Goal: Transaction & Acquisition: Purchase product/service

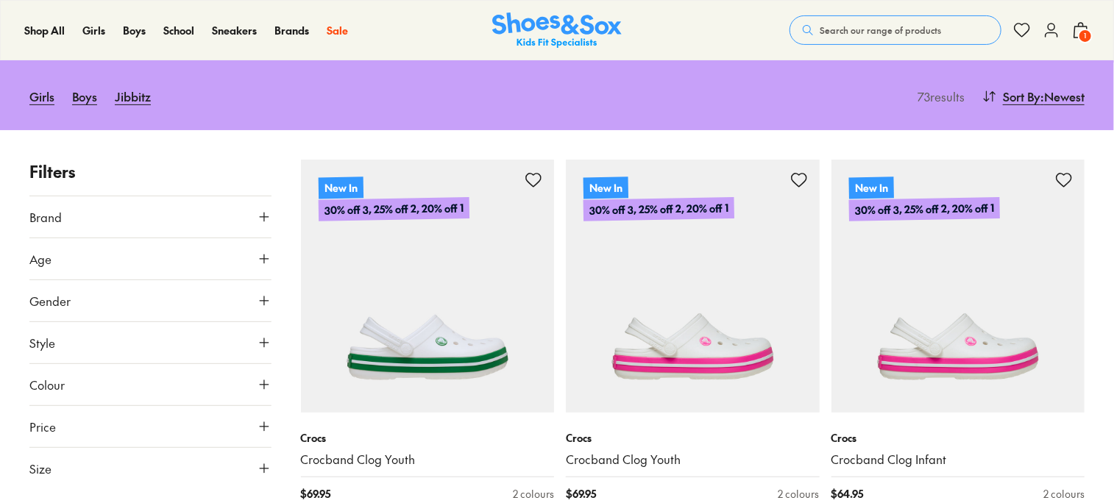
scroll to position [347, 0]
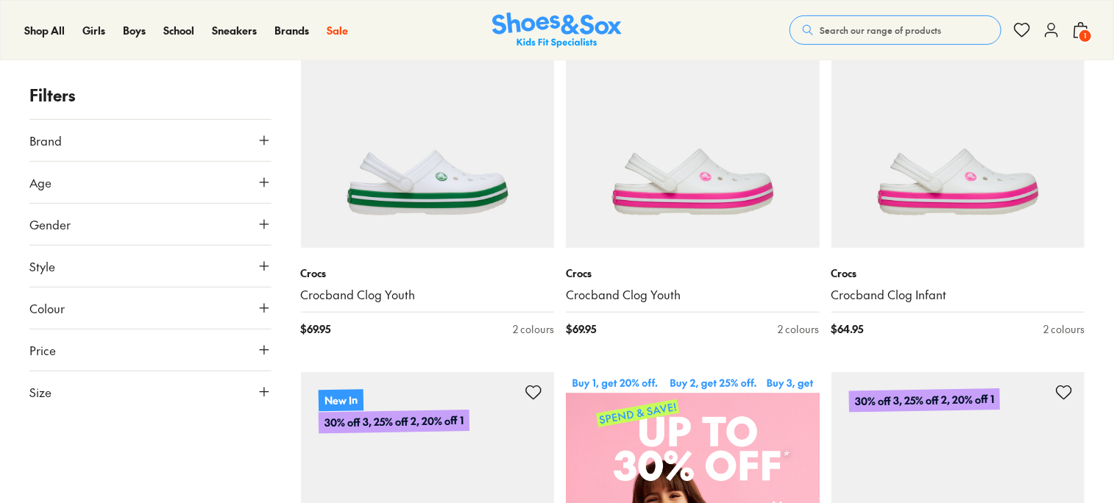
click at [76, 398] on button "Size" at bounding box center [150, 391] width 242 height 41
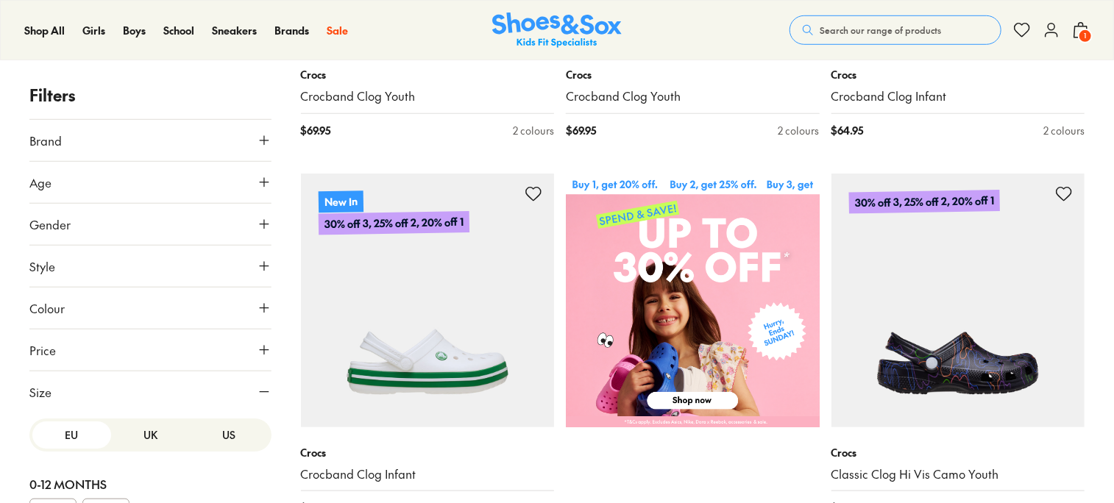
click at [140, 444] on button "UK" at bounding box center [150, 434] width 79 height 27
click at [213, 438] on button "US" at bounding box center [229, 434] width 79 height 27
click at [217, 435] on button "US" at bounding box center [229, 434] width 79 height 27
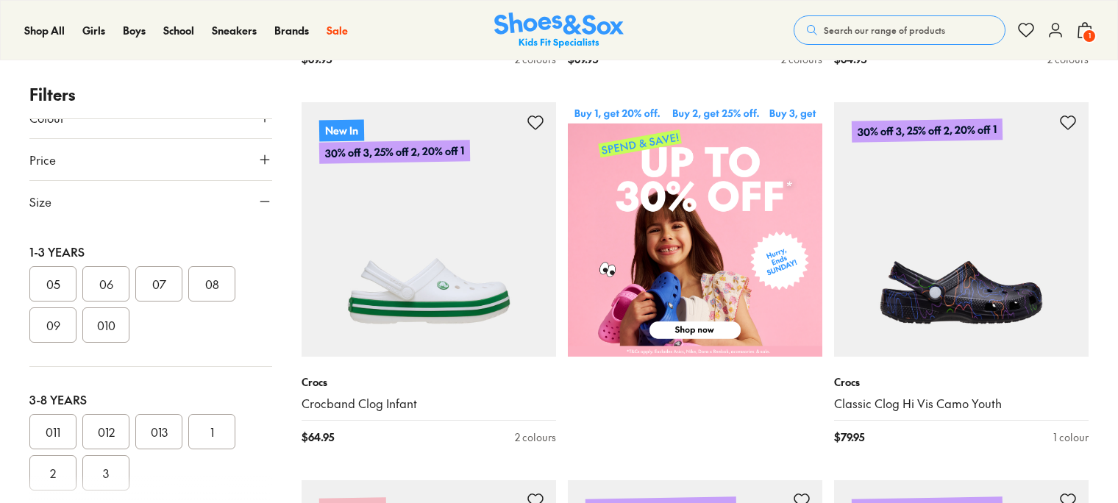
scroll to position [150, 0]
click at [56, 443] on button "011" at bounding box center [52, 430] width 47 height 35
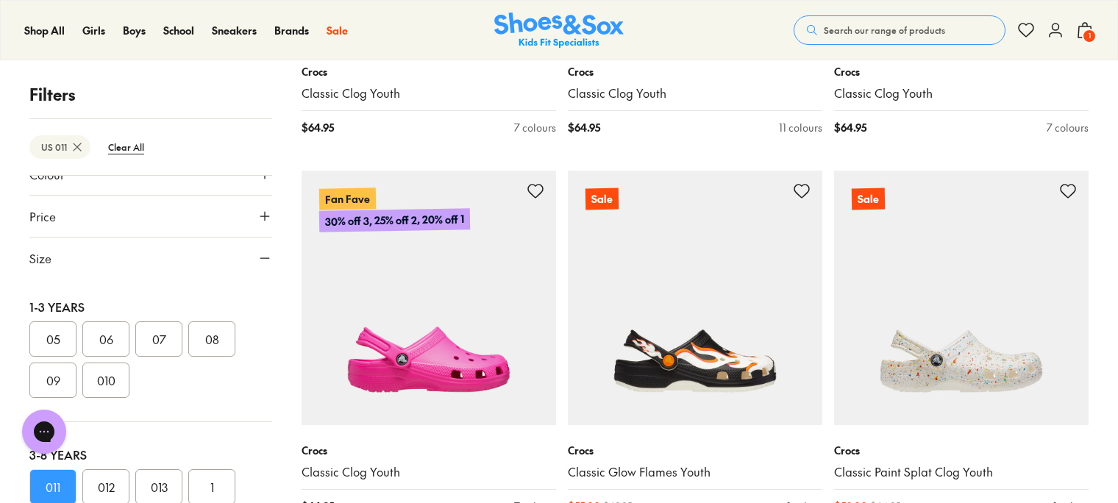
scroll to position [2825, 0]
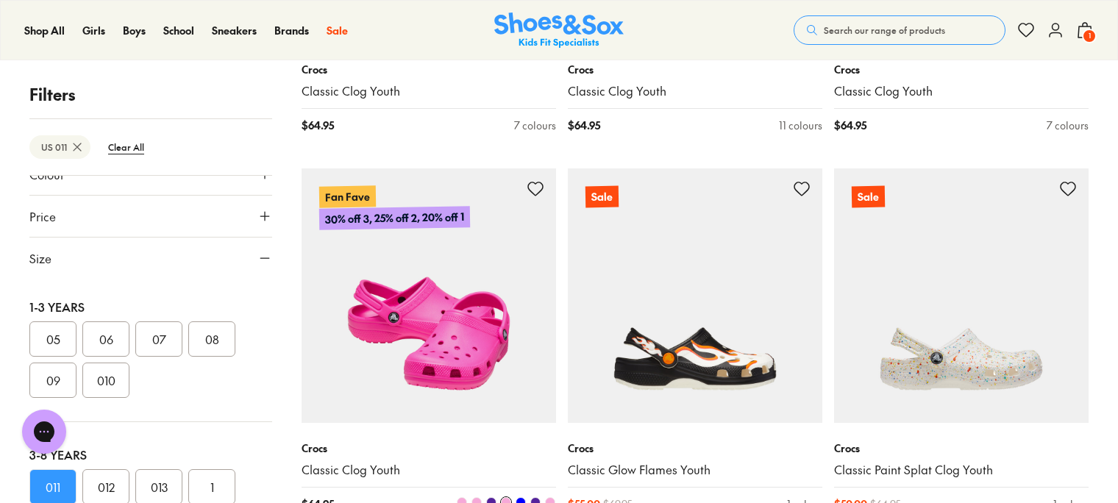
click at [388, 360] on img at bounding box center [429, 295] width 255 height 255
click at [392, 365] on img at bounding box center [429, 295] width 255 height 255
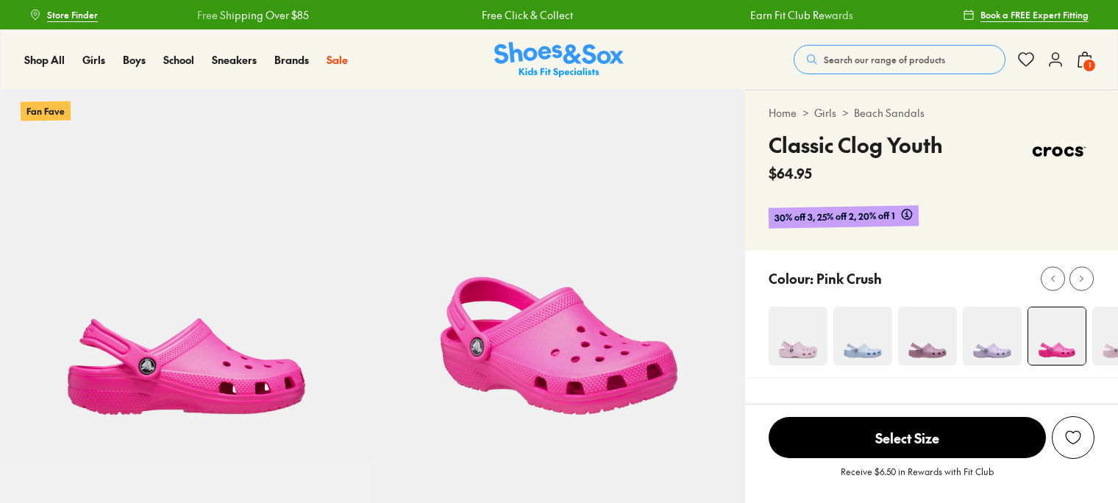
click at [859, 466] on span "011" at bounding box center [854, 475] width 15 height 18
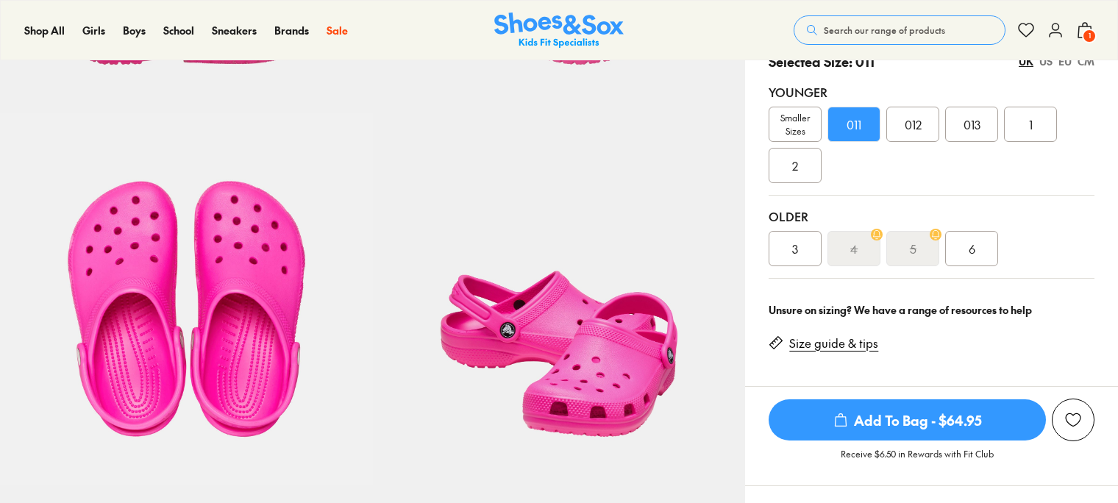
click at [957, 424] on span "Add To Bag - $64.95" at bounding box center [907, 419] width 277 height 41
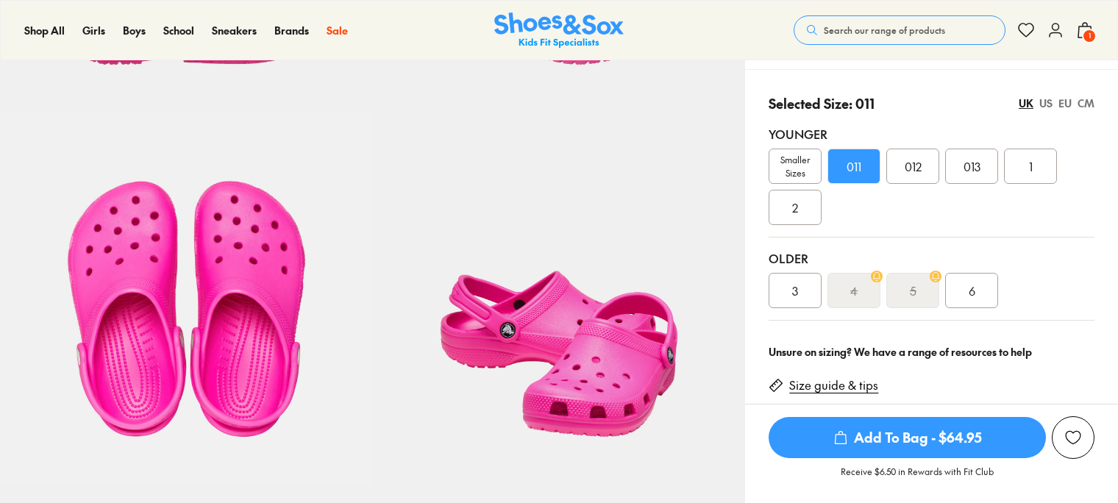
scroll to position [350, 0]
select select "*"
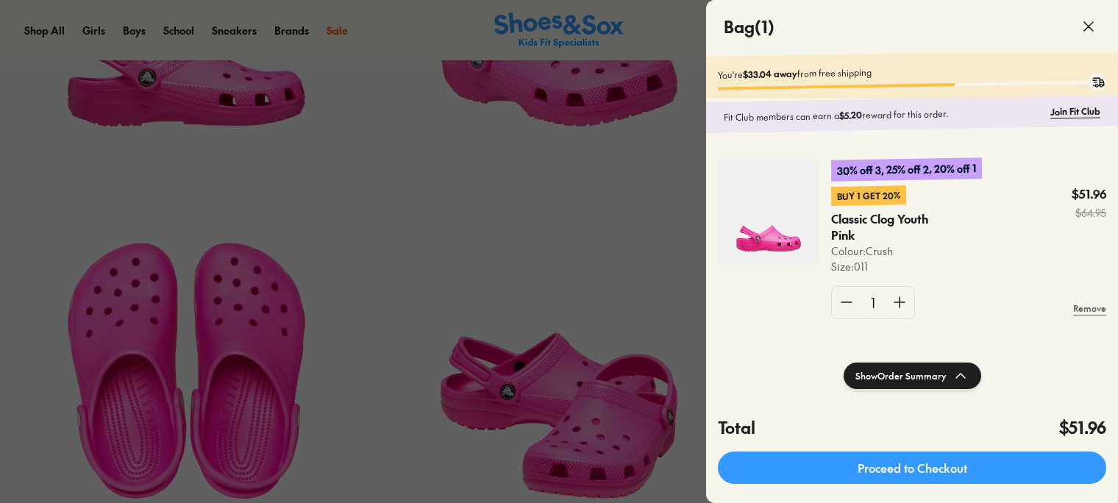
scroll to position [276, 0]
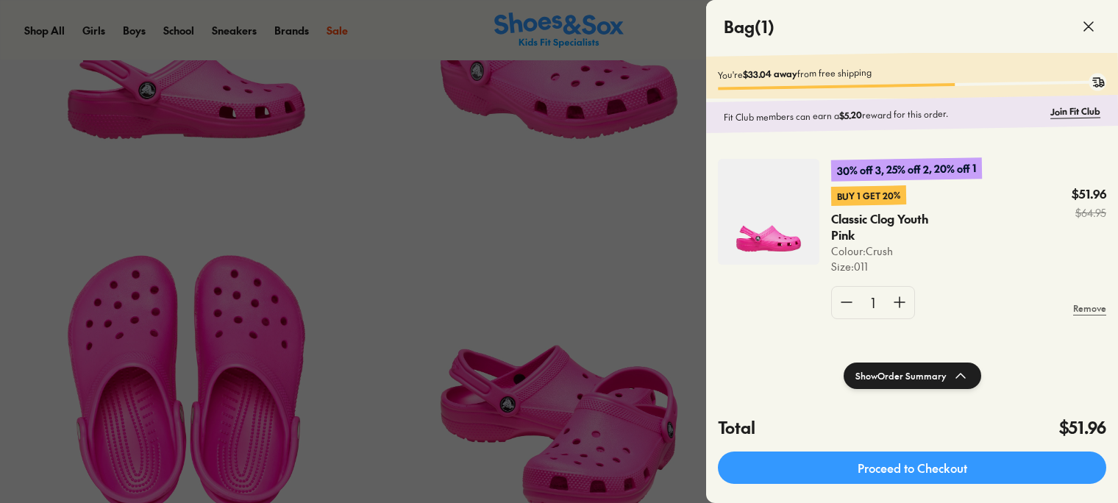
click at [1089, 29] on icon at bounding box center [1089, 27] width 18 height 18
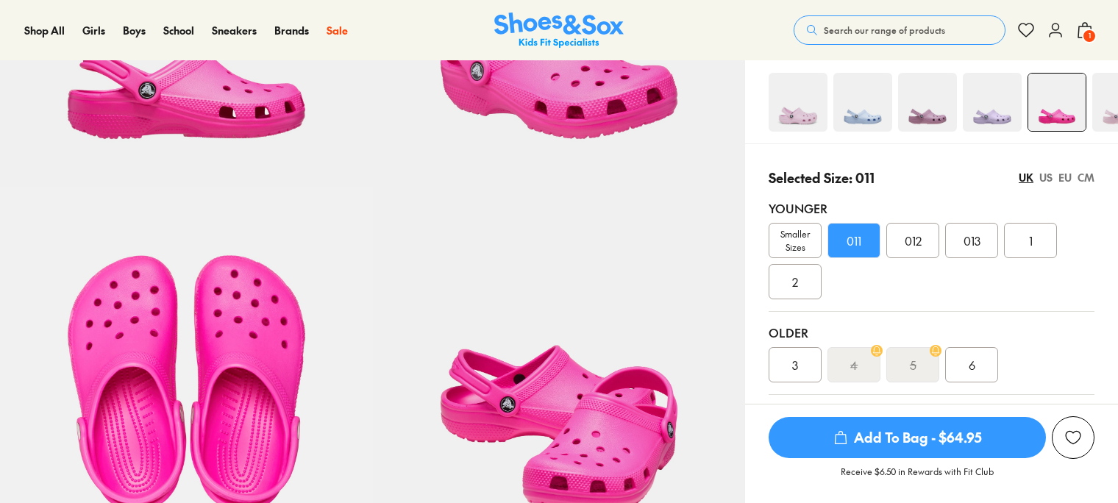
click at [914, 35] on span "Search our range of products" at bounding box center [884, 30] width 121 height 13
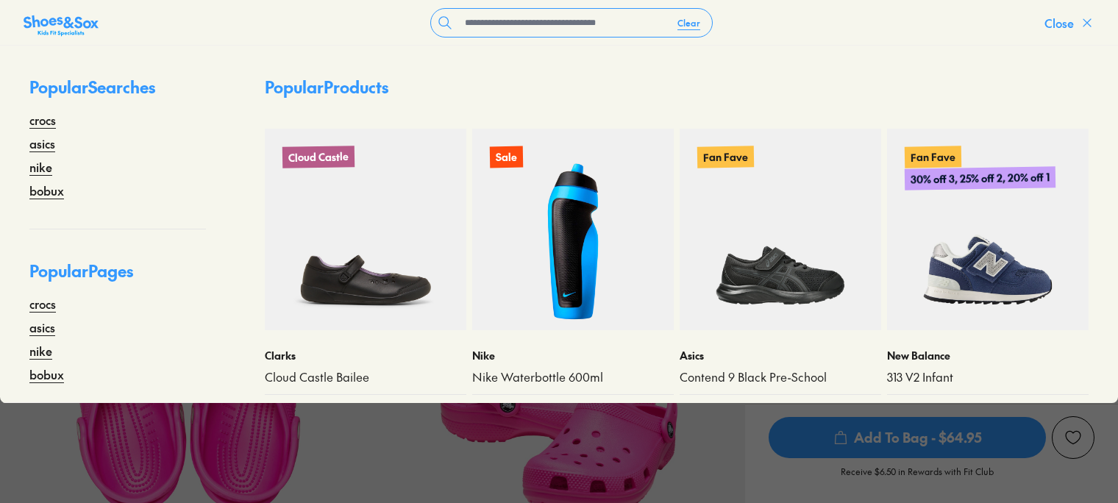
click at [1070, 30] on span "Close" at bounding box center [1059, 23] width 29 height 18
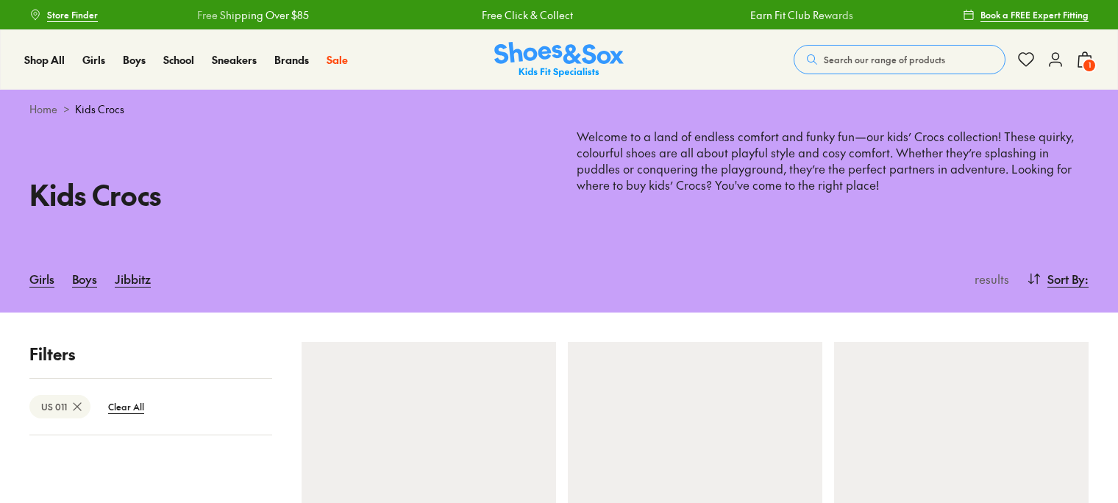
scroll to position [315, 0]
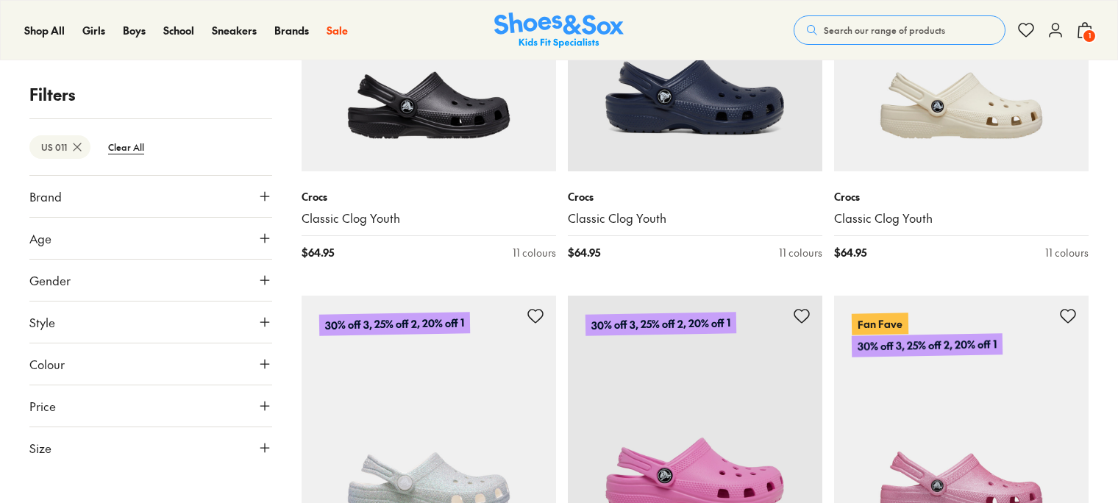
scroll to position [2011, 0]
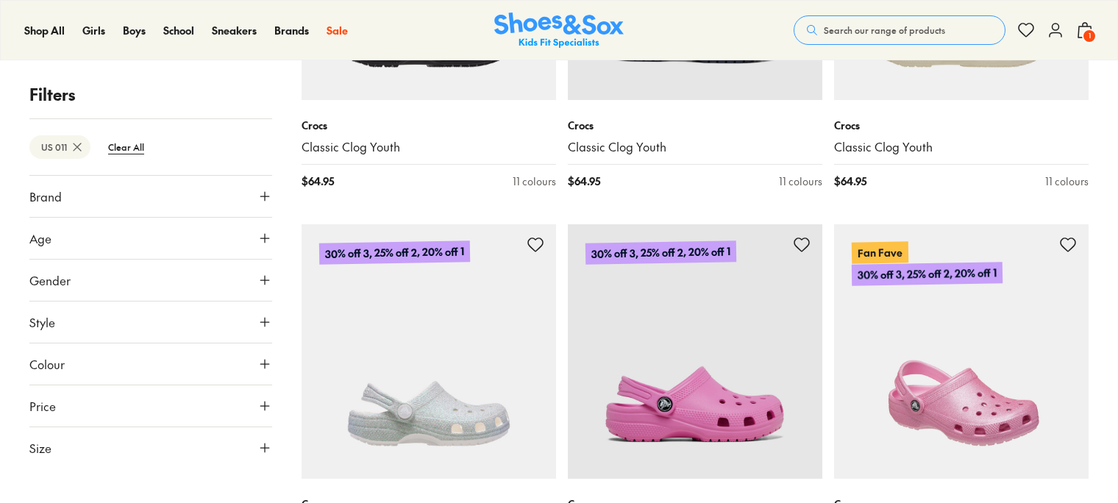
click at [973, 415] on img at bounding box center [961, 351] width 255 height 255
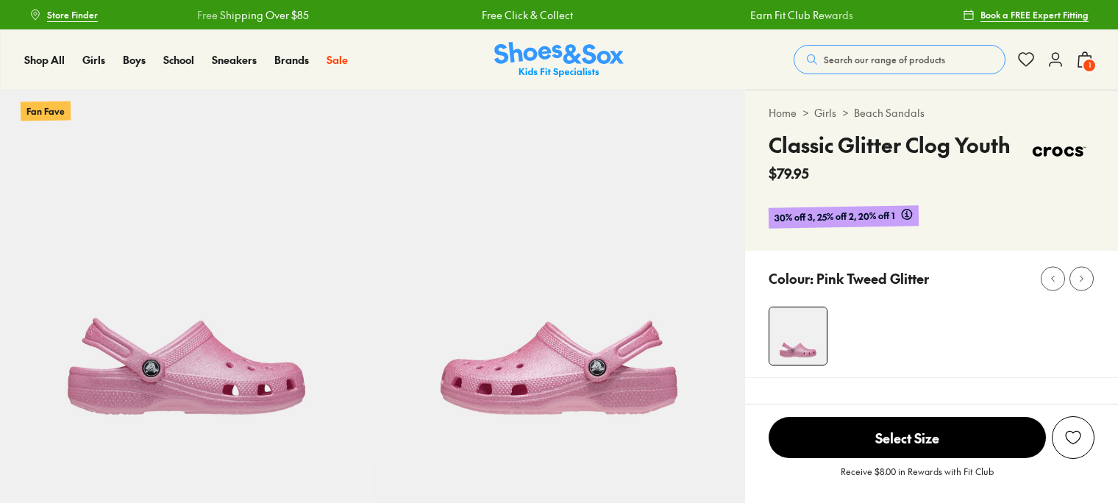
scroll to position [463, 0]
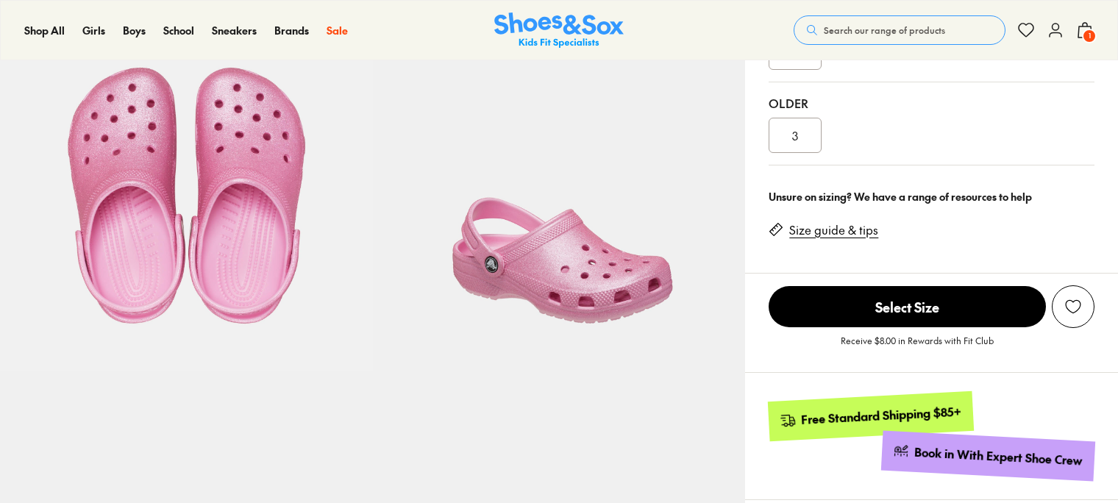
click at [855, 20] on span "011" at bounding box center [854, 11] width 15 height 18
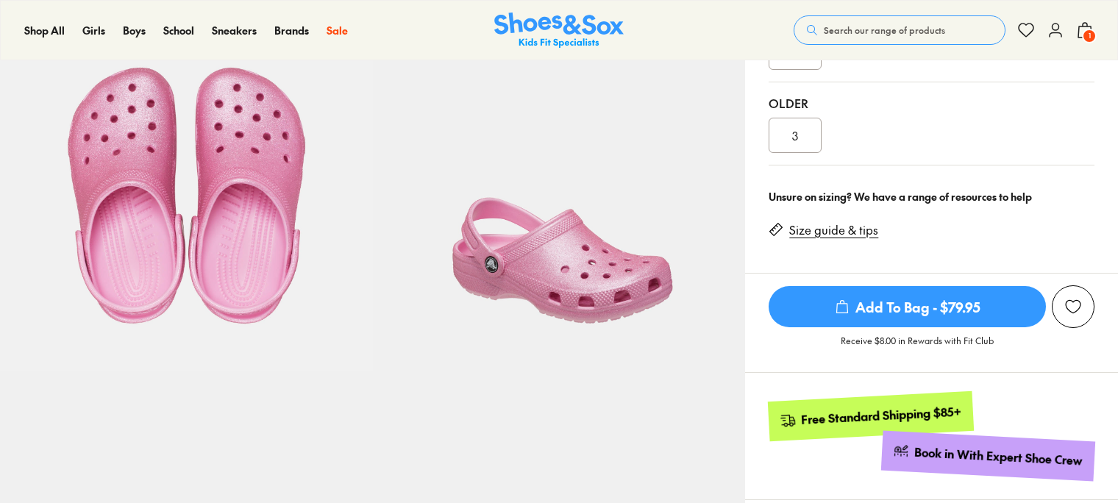
scroll to position [343, 0]
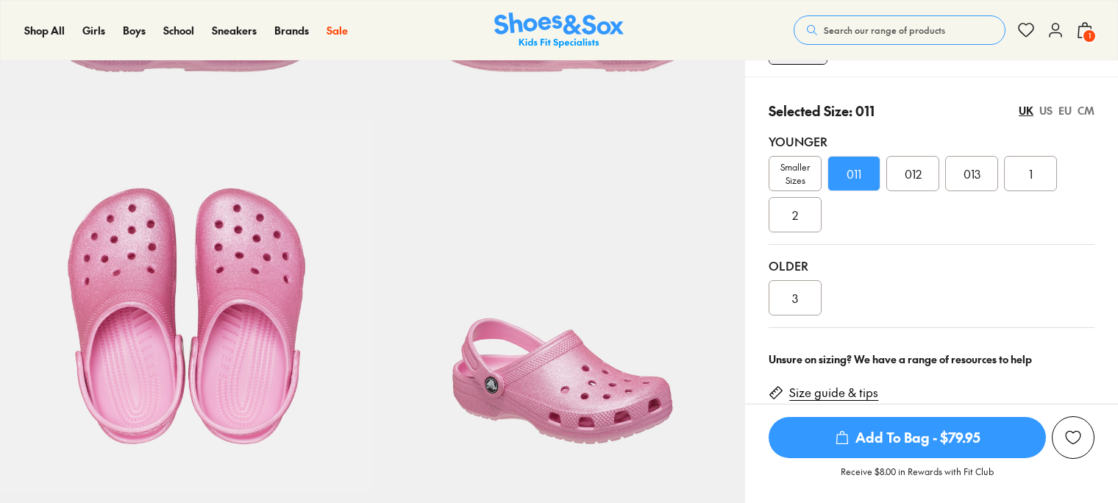
click at [875, 428] on span "Add To Bag - $79.95" at bounding box center [907, 437] width 277 height 41
select select "*"
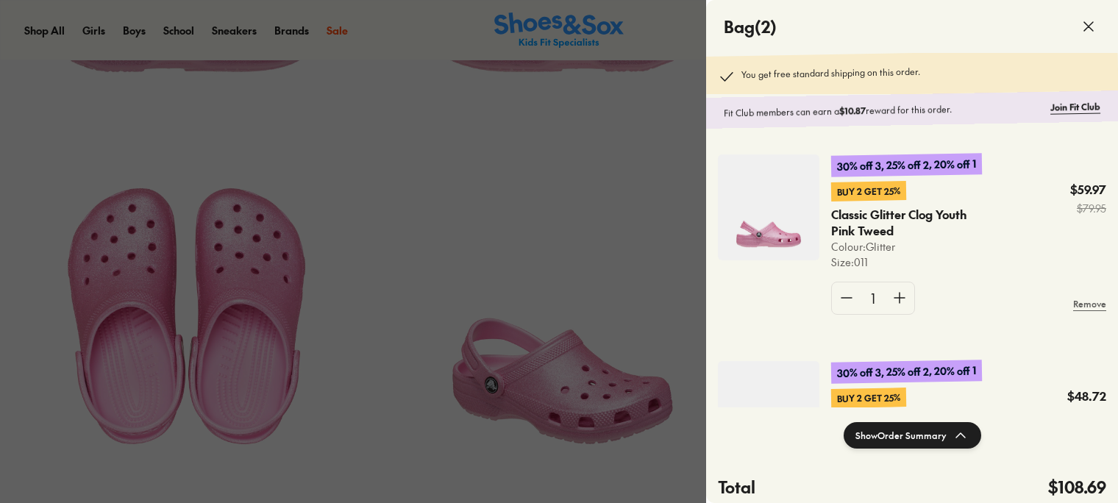
click at [1090, 26] on icon at bounding box center [1089, 27] width 18 height 18
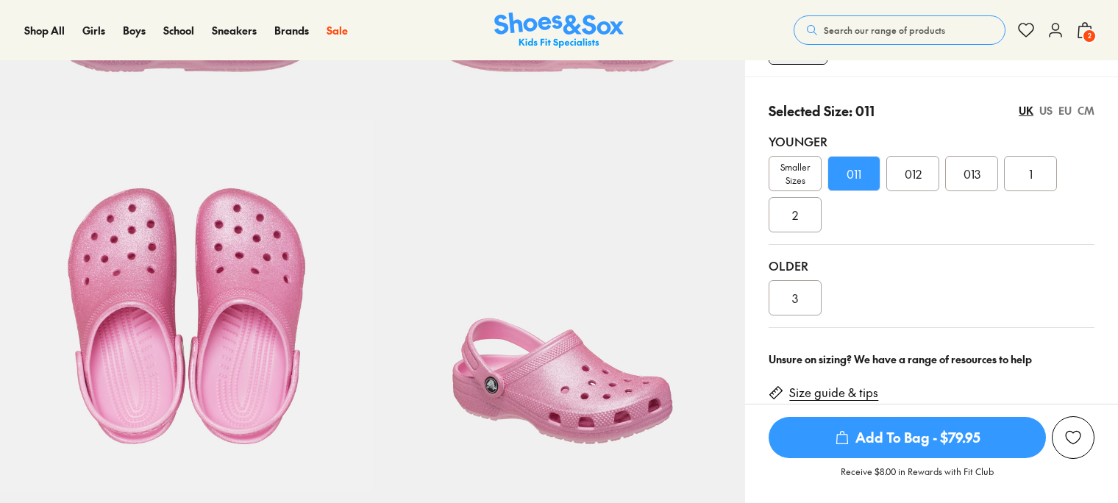
click at [894, 31] on span "Search our range of products" at bounding box center [884, 30] width 121 height 13
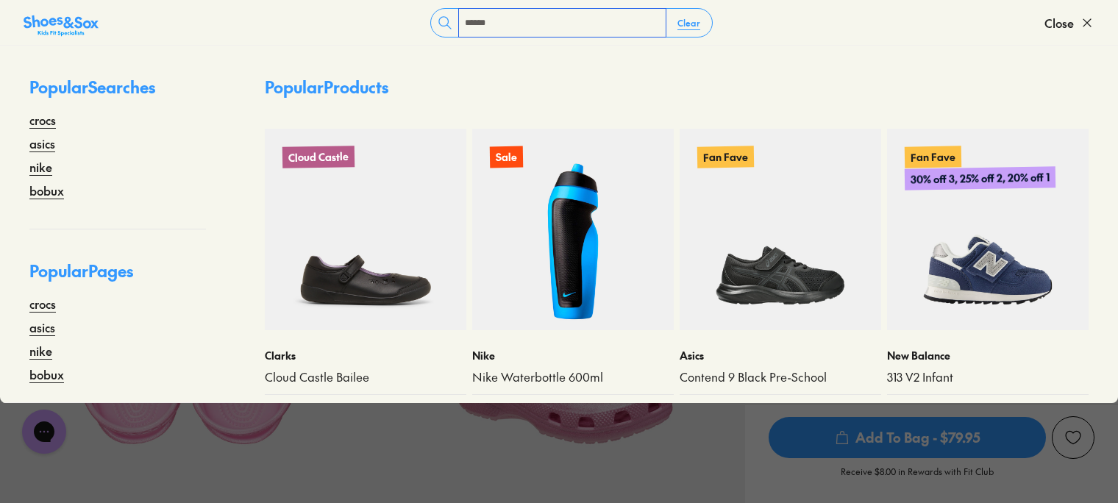
type input "******"
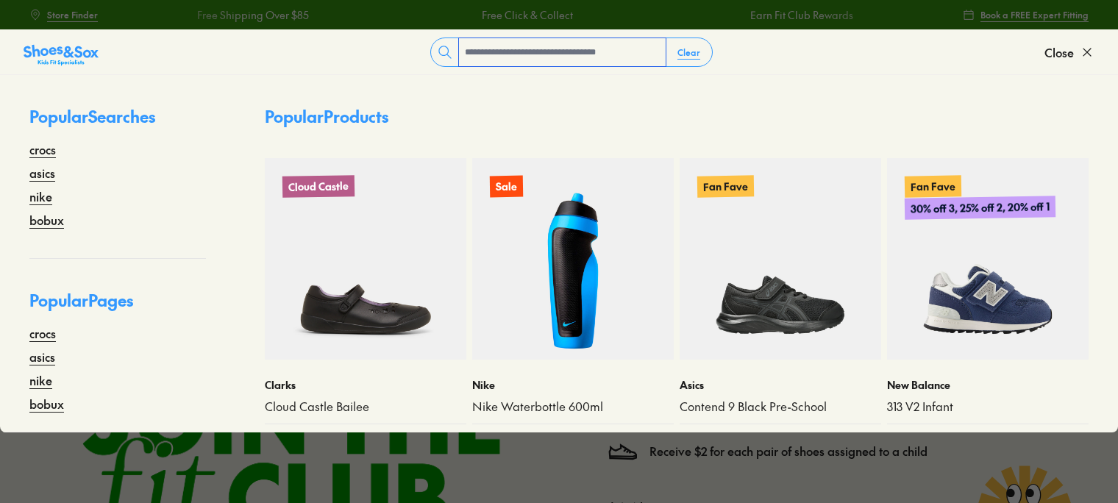
click at [535, 56] on input "text" at bounding box center [562, 52] width 207 height 28
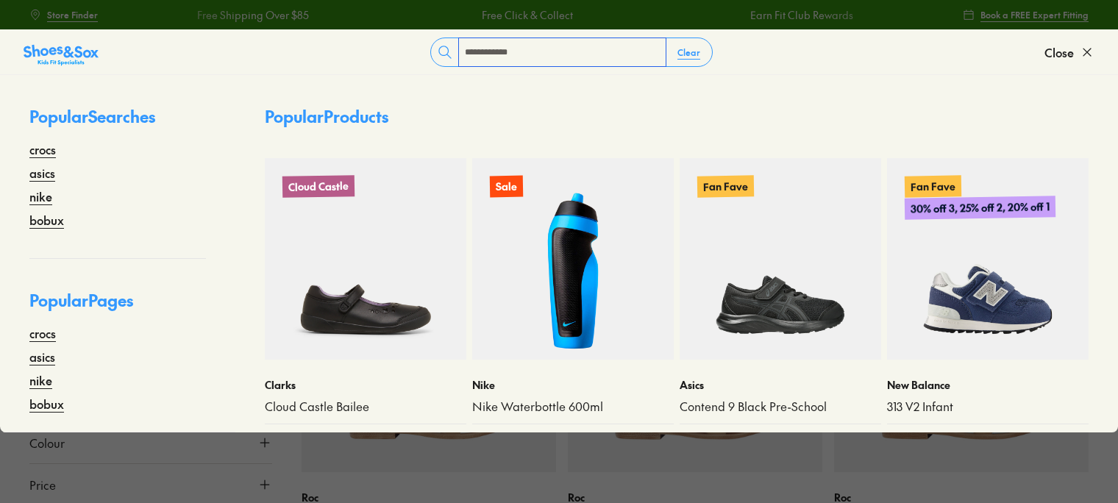
type input "**********"
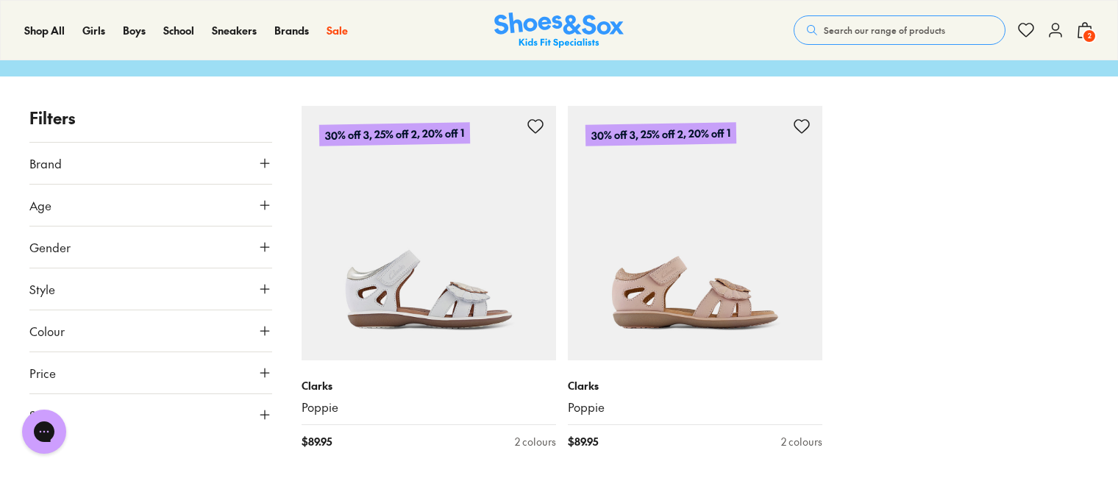
scroll to position [148, 0]
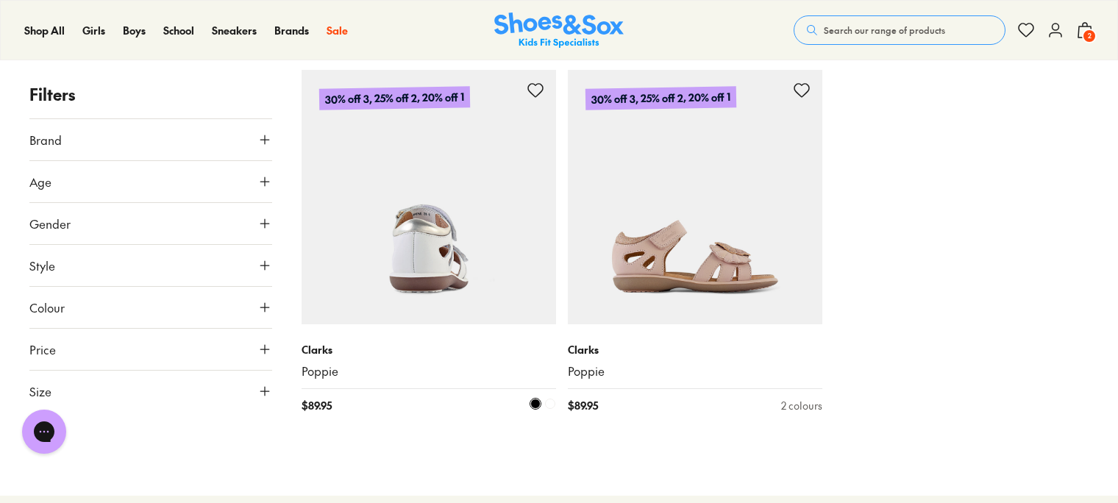
click at [403, 230] on img at bounding box center [429, 197] width 255 height 255
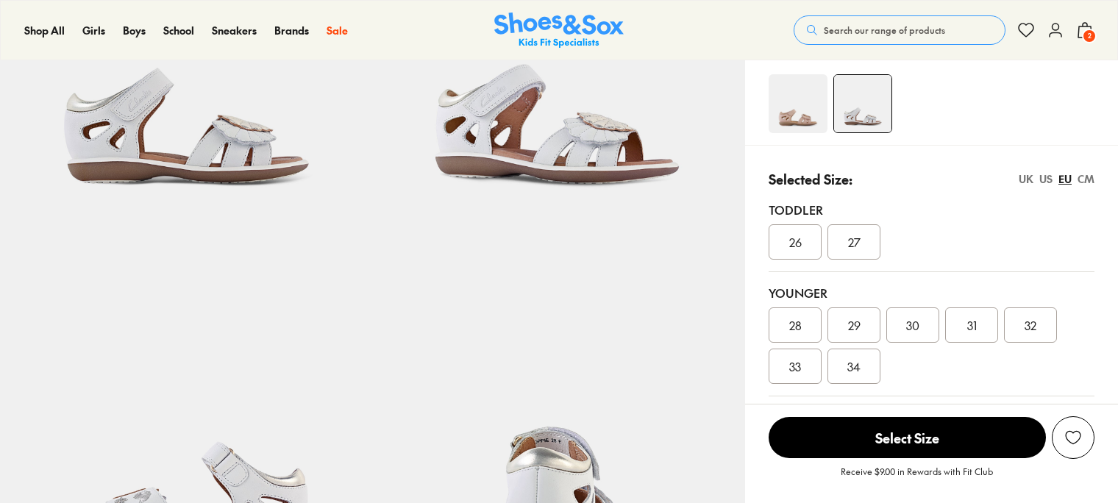
scroll to position [329, 0]
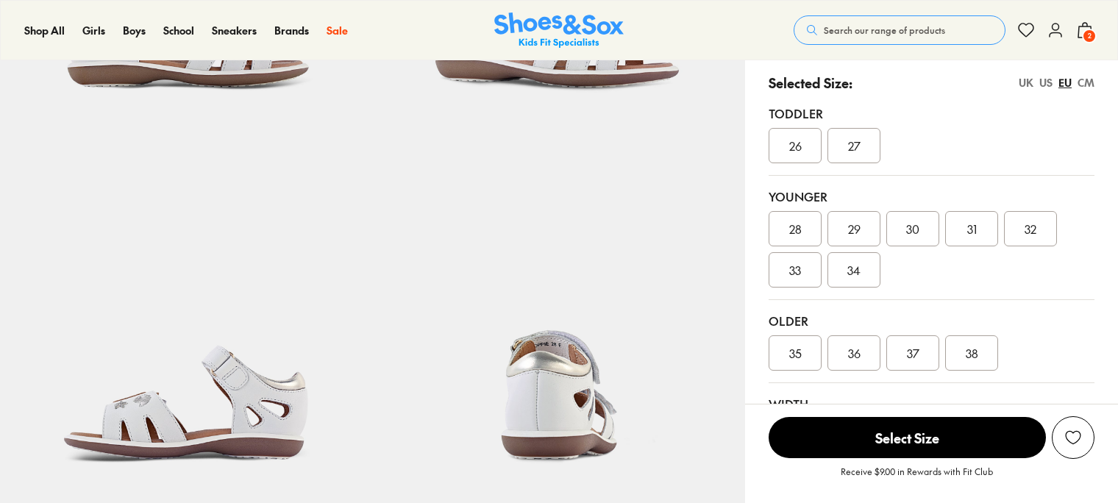
click at [847, 243] on div "29" at bounding box center [854, 228] width 53 height 35
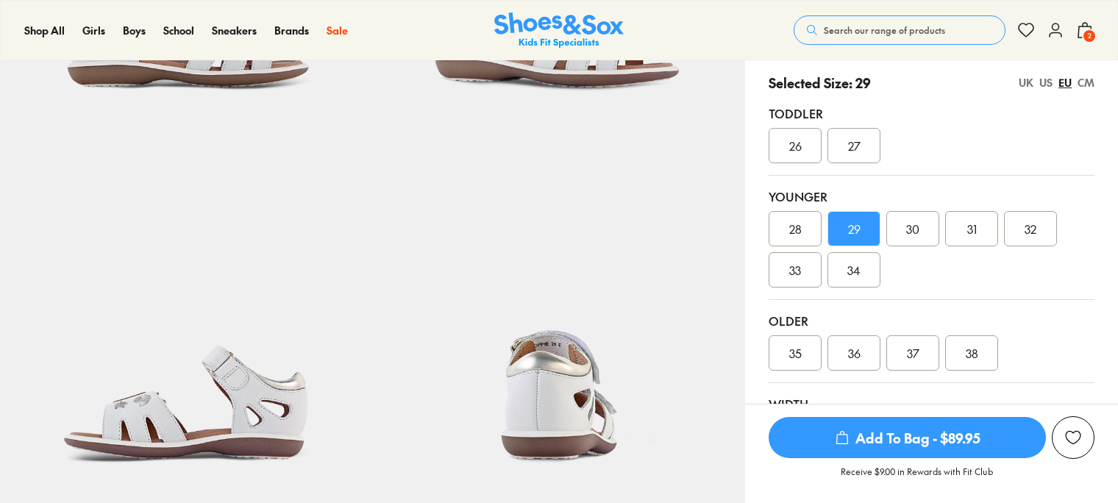
select select "*"
click at [887, 419] on div "F" at bounding box center [898, 436] width 47 height 35
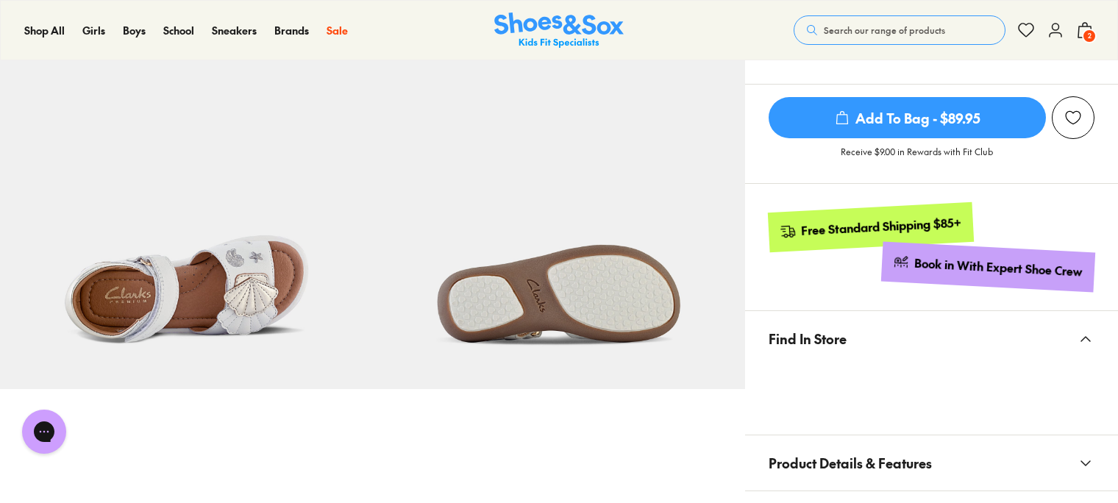
scroll to position [851, 0]
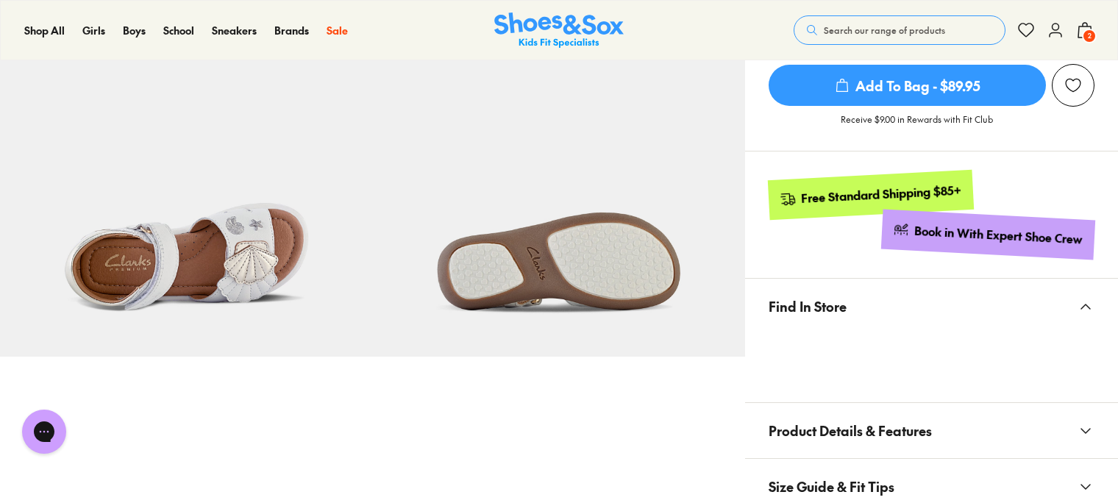
click at [274, 272] on img at bounding box center [186, 170] width 373 height 373
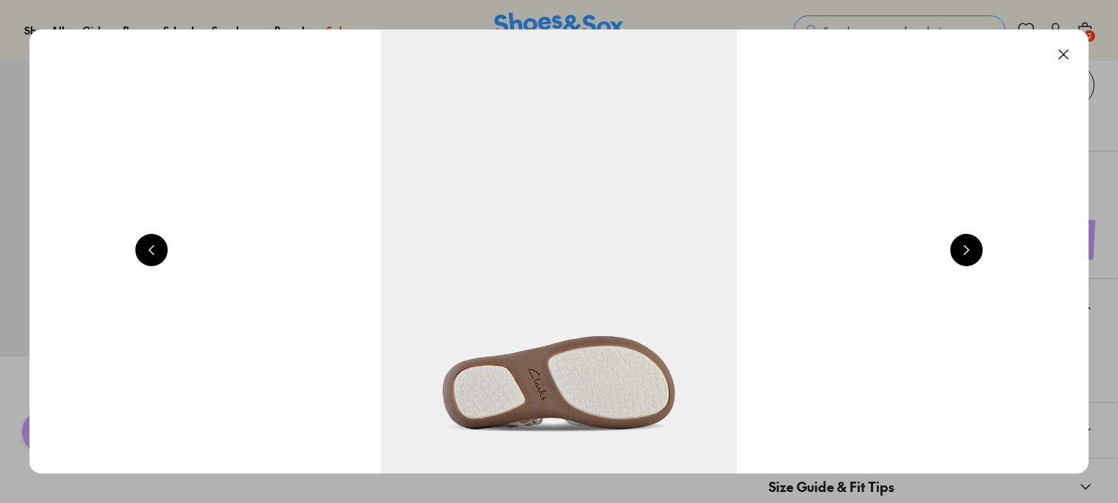
scroll to position [0, 5326]
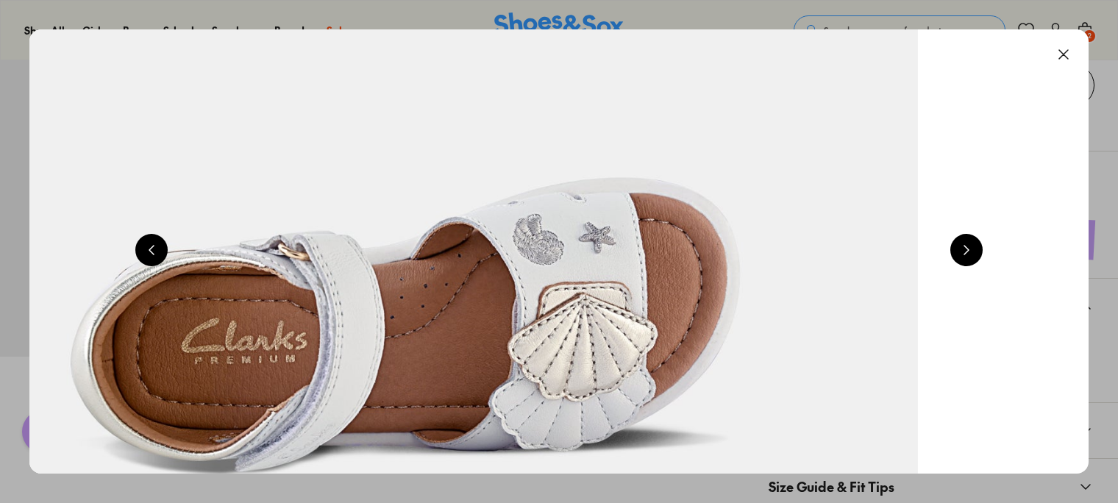
click at [1068, 58] on button at bounding box center [1063, 54] width 32 height 32
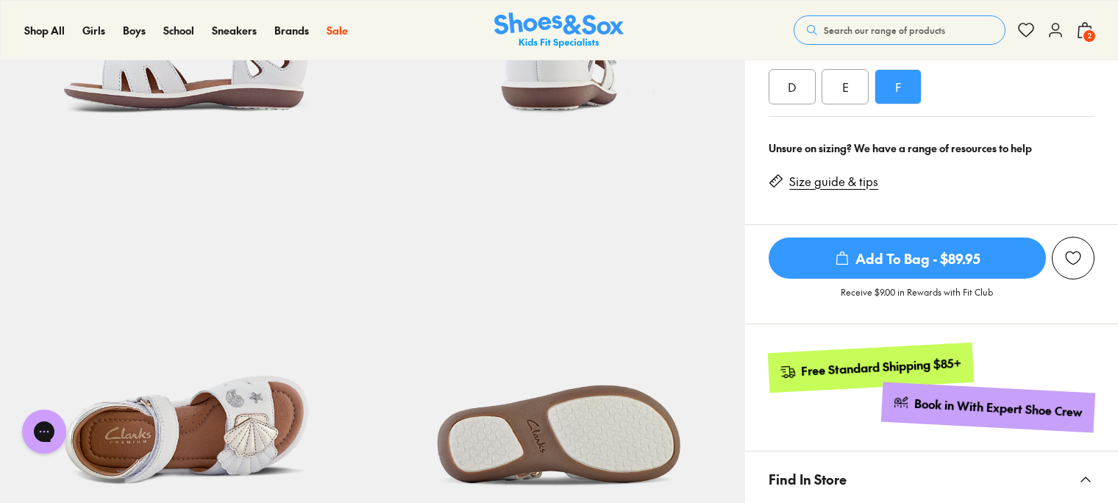
scroll to position [672, 0]
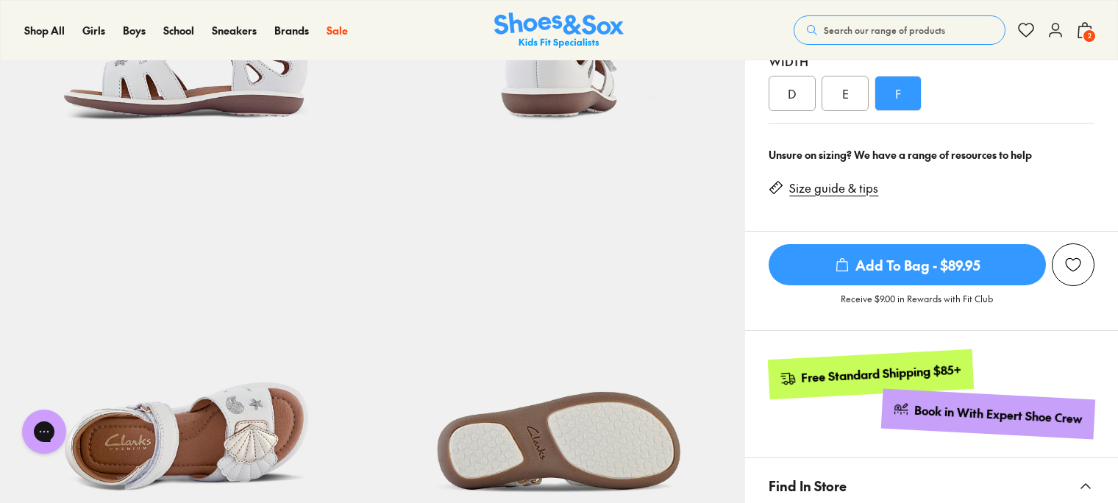
click at [891, 266] on span "Add To Bag - $89.95" at bounding box center [907, 264] width 277 height 41
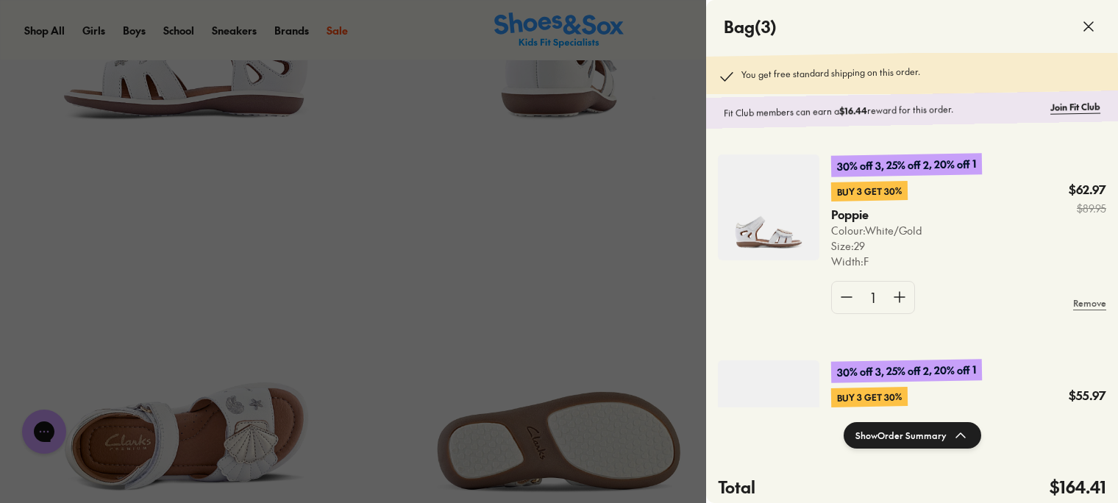
click at [1089, 29] on icon at bounding box center [1089, 27] width 18 height 18
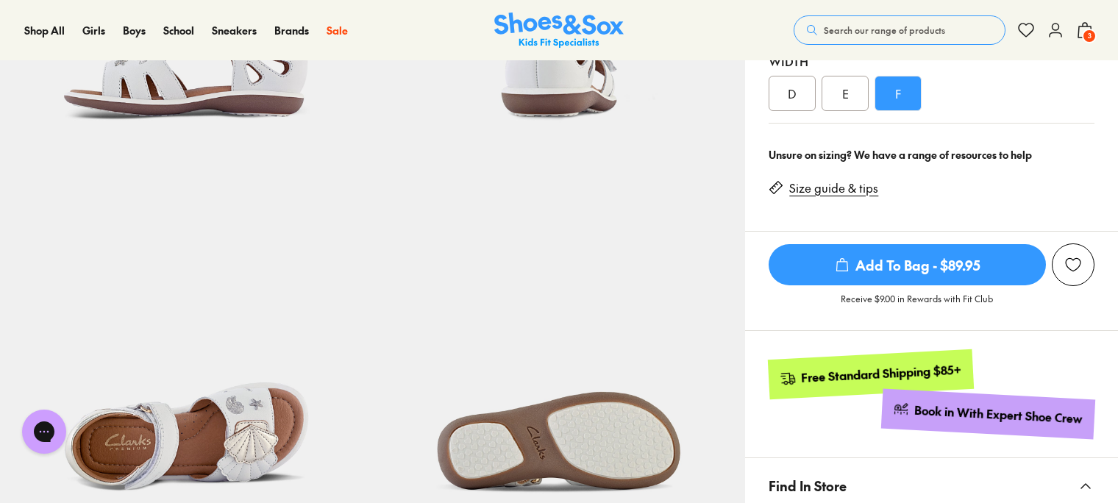
click at [875, 28] on span "Search our range of products" at bounding box center [884, 30] width 121 height 13
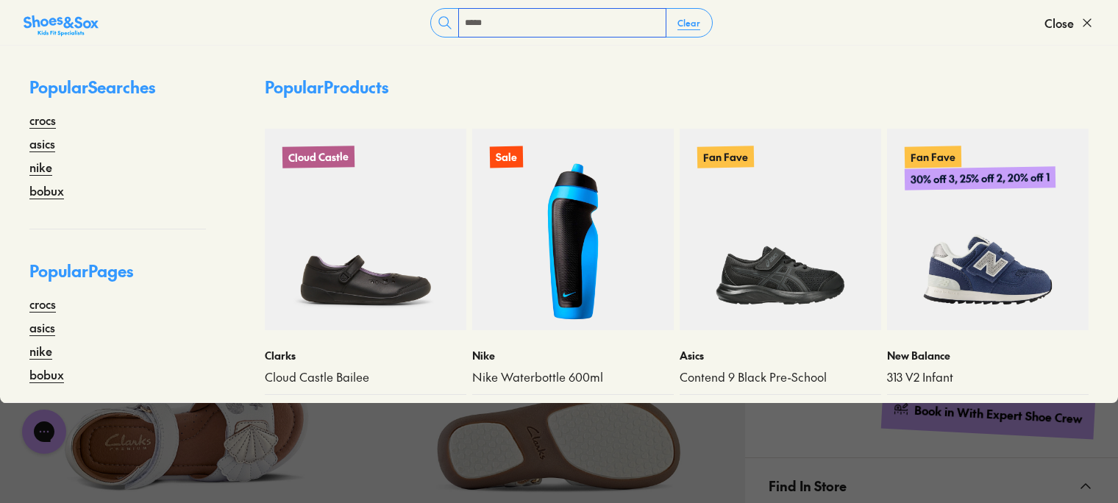
type input "*****"
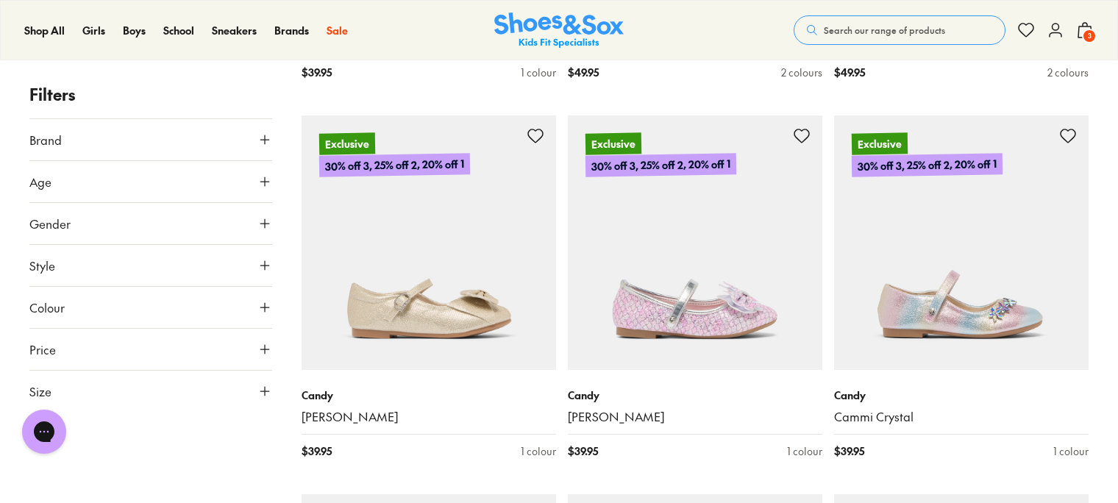
scroll to position [3125, 0]
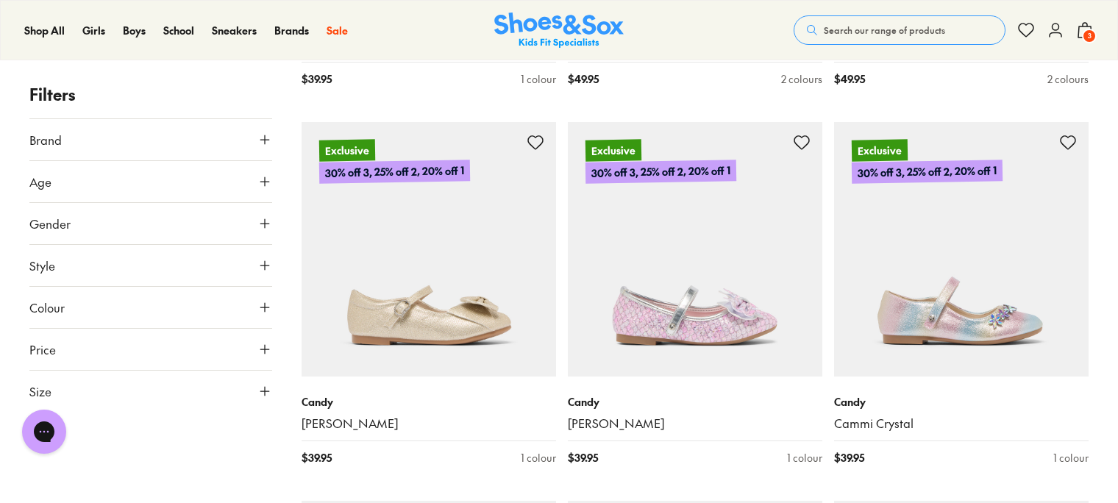
click at [61, 389] on button "Size" at bounding box center [150, 391] width 243 height 41
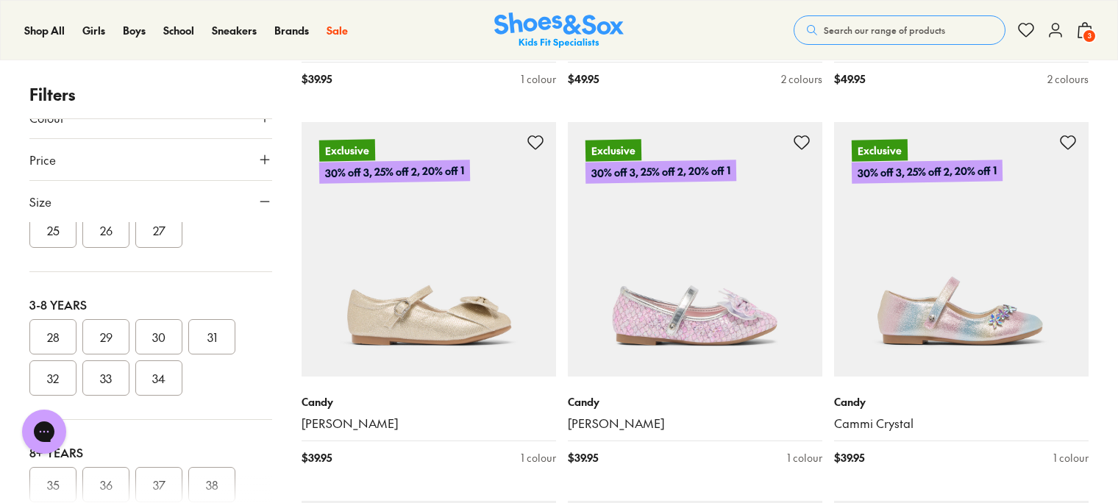
scroll to position [244, 0]
click at [96, 338] on button "29" at bounding box center [105, 336] width 47 height 35
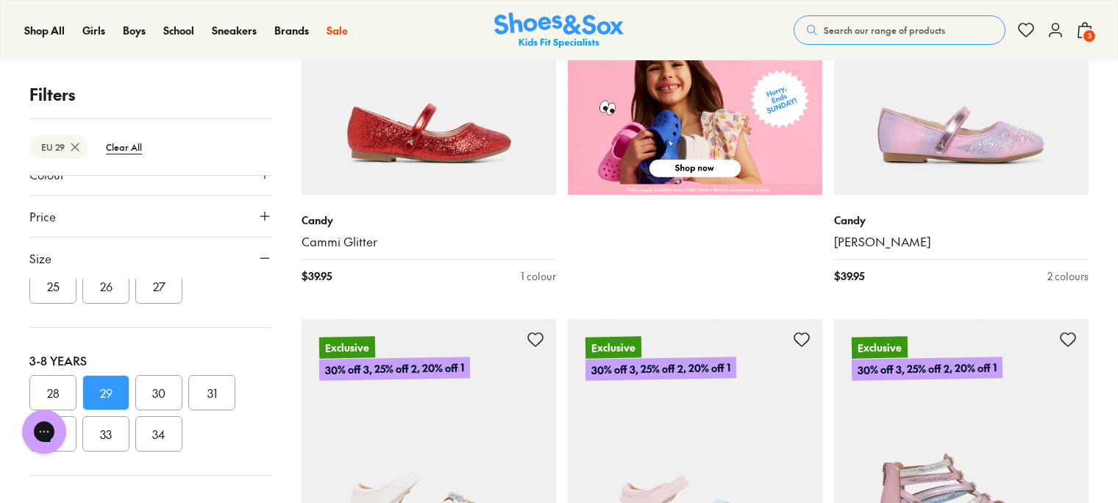
scroll to position [636, 0]
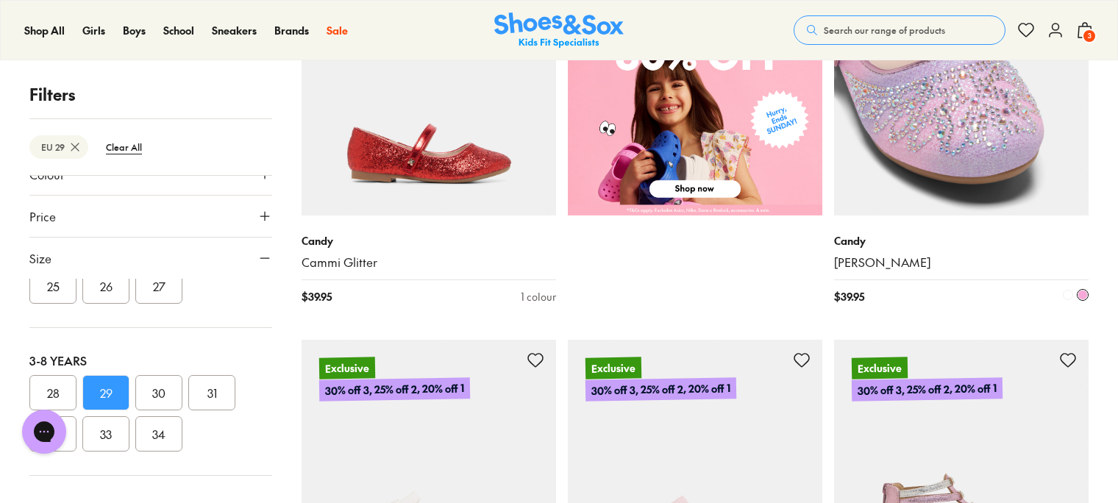
click at [969, 181] on img at bounding box center [961, 88] width 255 height 255
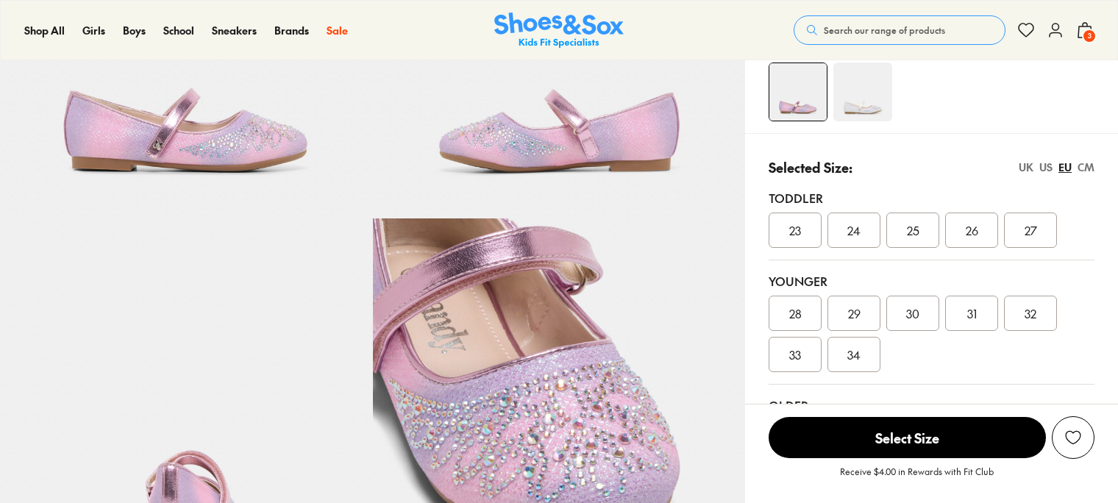
click at [851, 312] on span "29" at bounding box center [854, 314] width 13 height 18
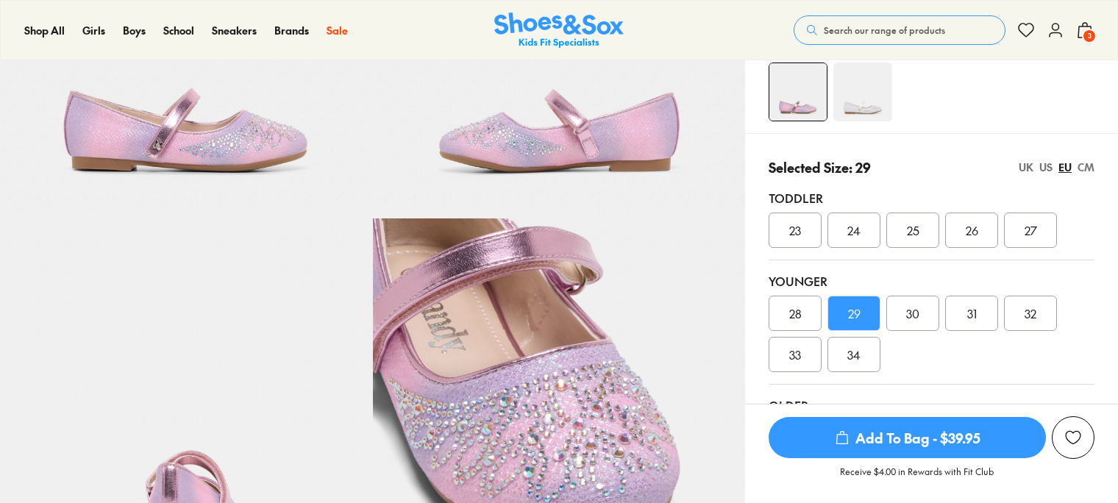
click at [927, 439] on span "Add To Bag - $39.95" at bounding box center [907, 437] width 277 height 41
select select "*"
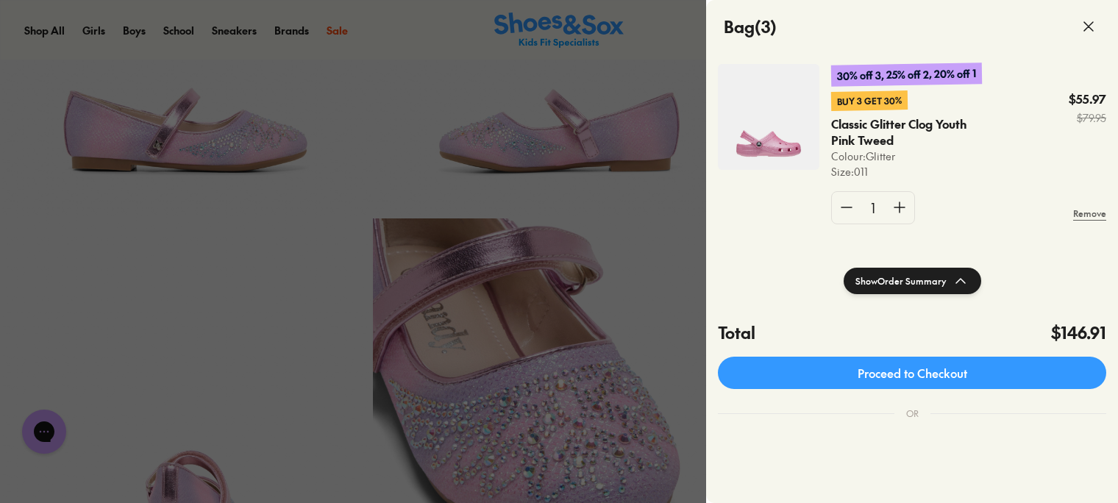
scroll to position [179, 0]
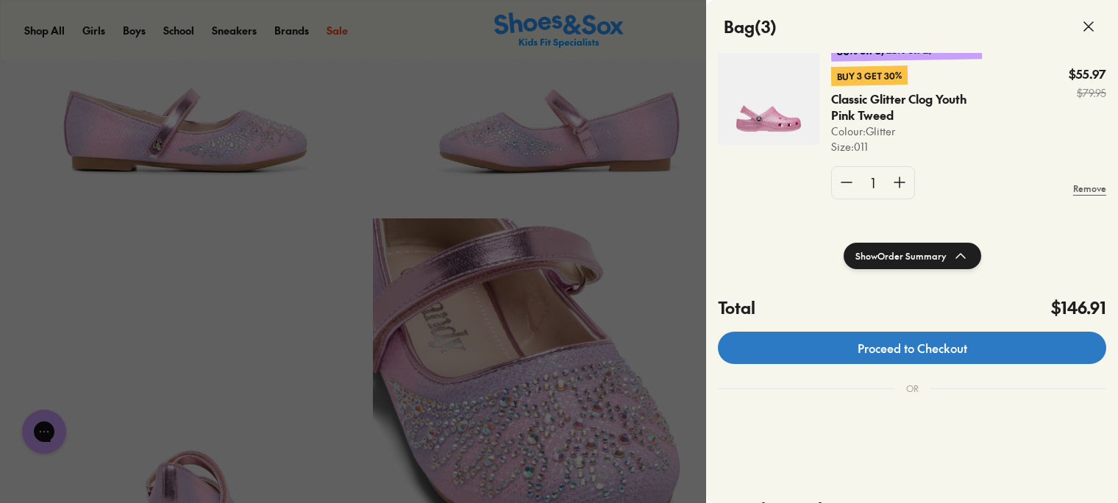
click at [936, 353] on link "Proceed to Checkout" at bounding box center [912, 348] width 388 height 32
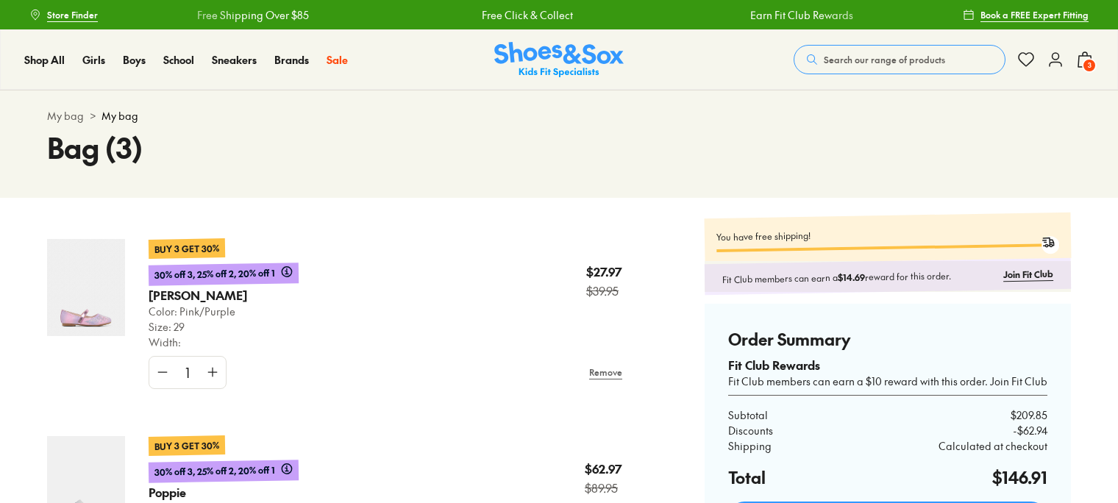
click at [1056, 61] on icon at bounding box center [1056, 60] width 18 height 18
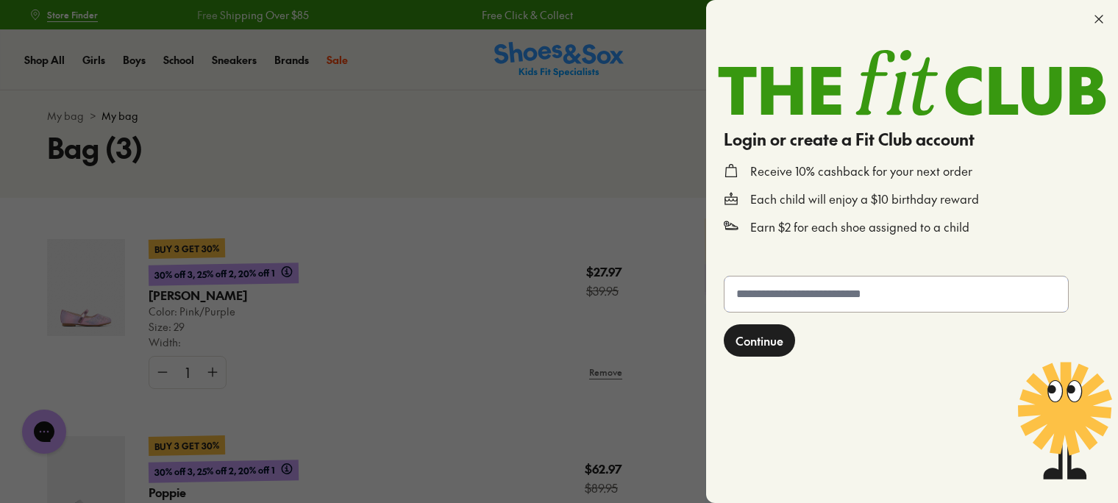
click at [847, 301] on input "text" at bounding box center [897, 294] width 344 height 35
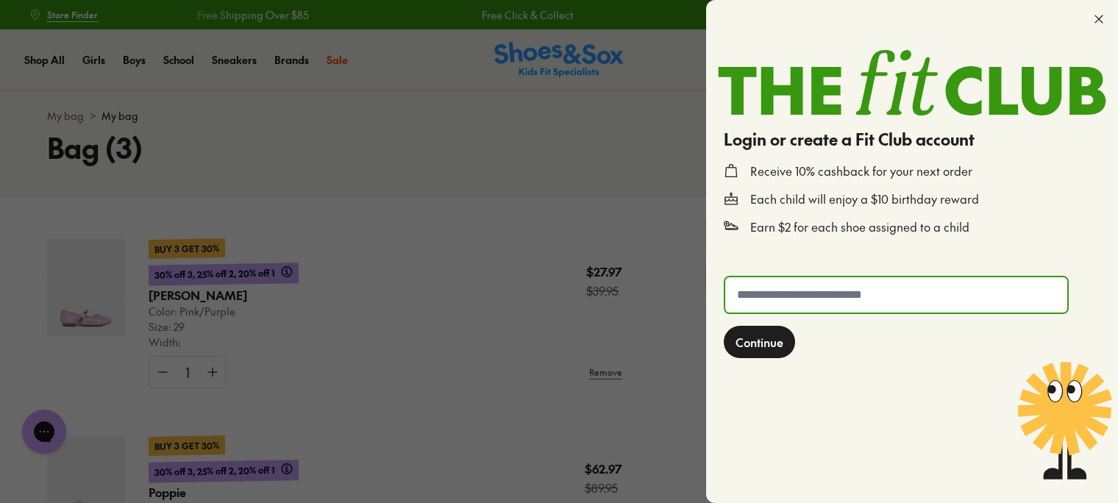
type input "**********"
click at [756, 355] on button "Continue" at bounding box center [759, 342] width 71 height 32
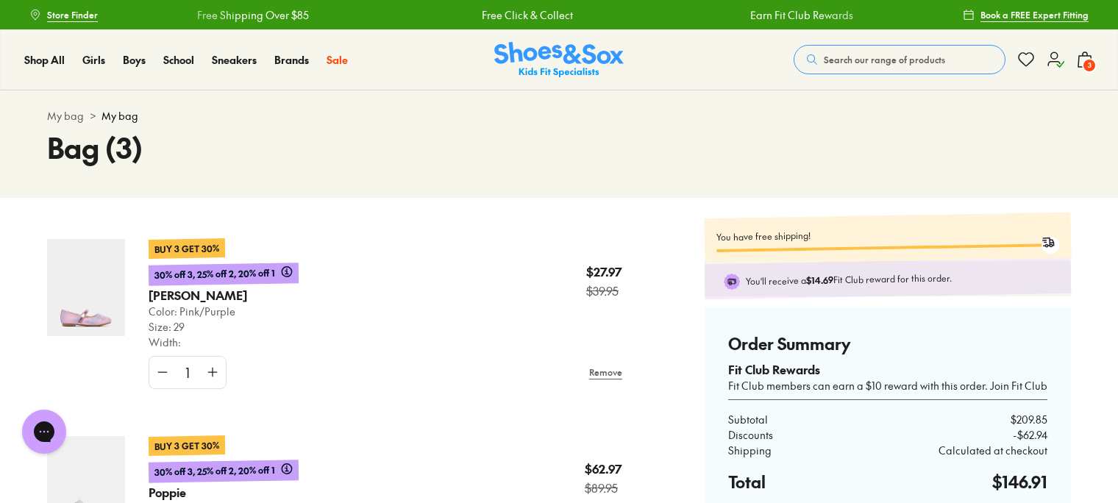
click at [1056, 58] on use at bounding box center [1055, 59] width 15 height 15
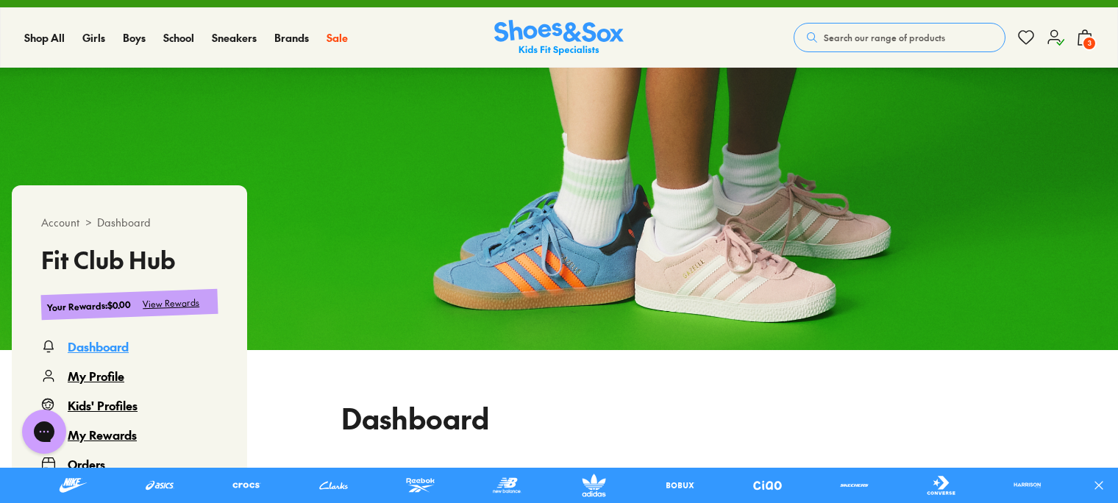
scroll to position [18, 0]
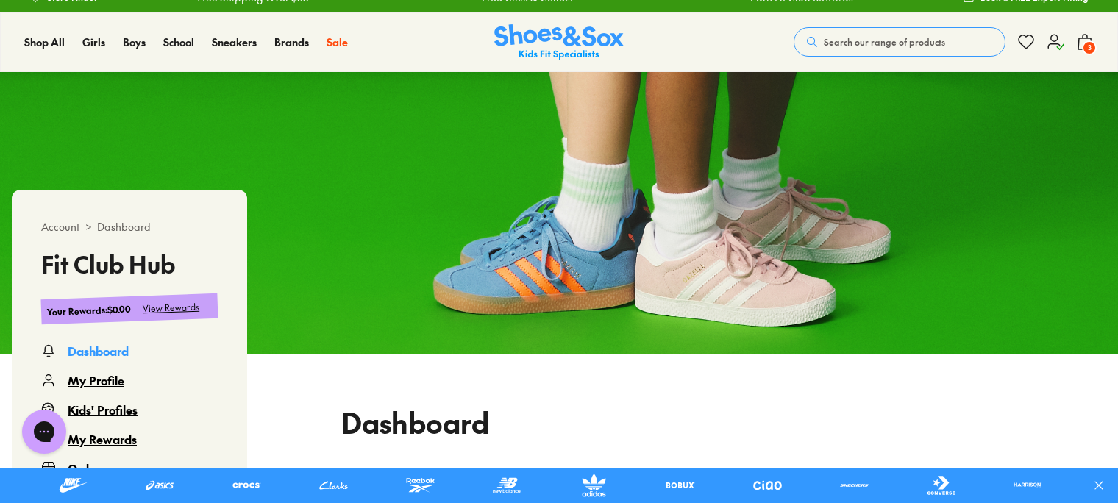
click at [1082, 54] on button "3" at bounding box center [1085, 42] width 18 height 32
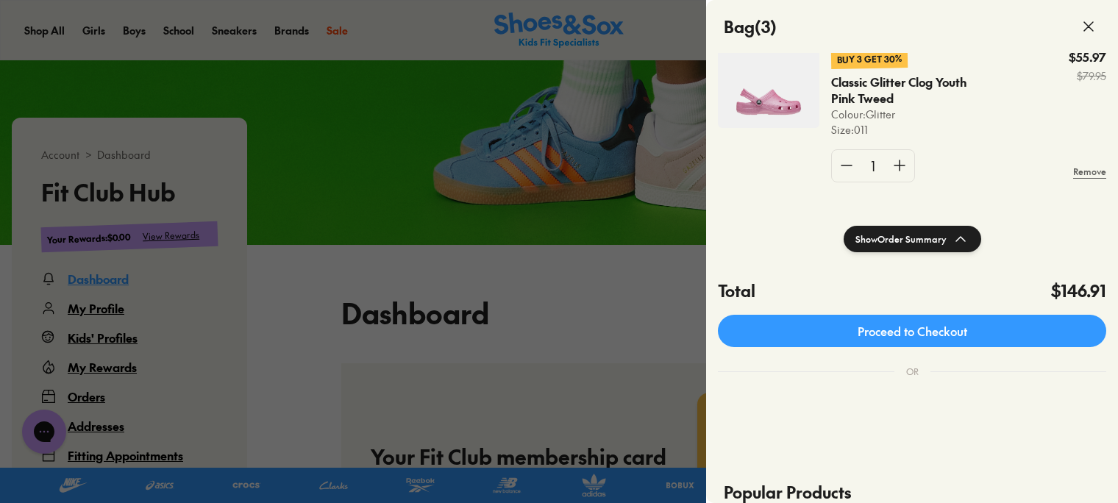
scroll to position [235, 0]
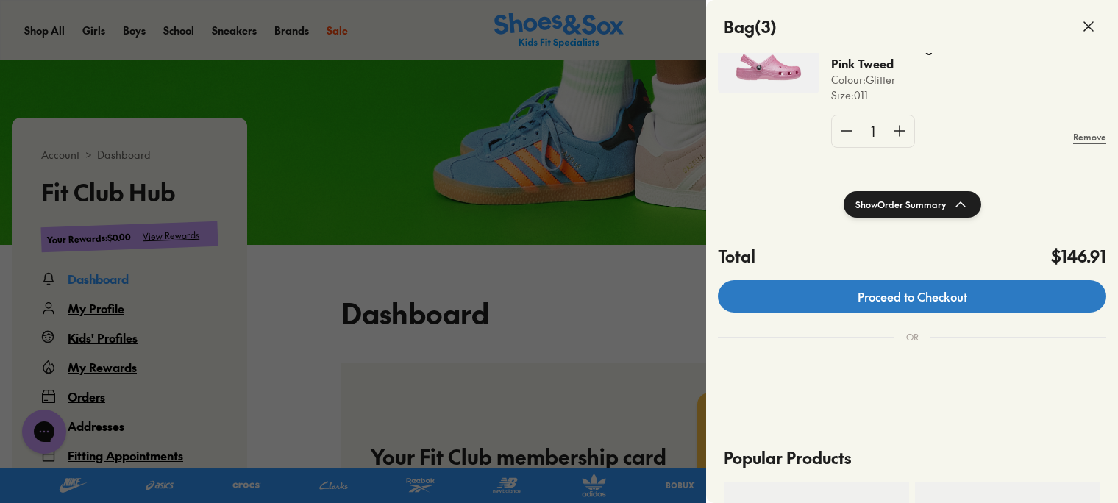
click at [997, 296] on link "Proceed to Checkout" at bounding box center [912, 296] width 388 height 32
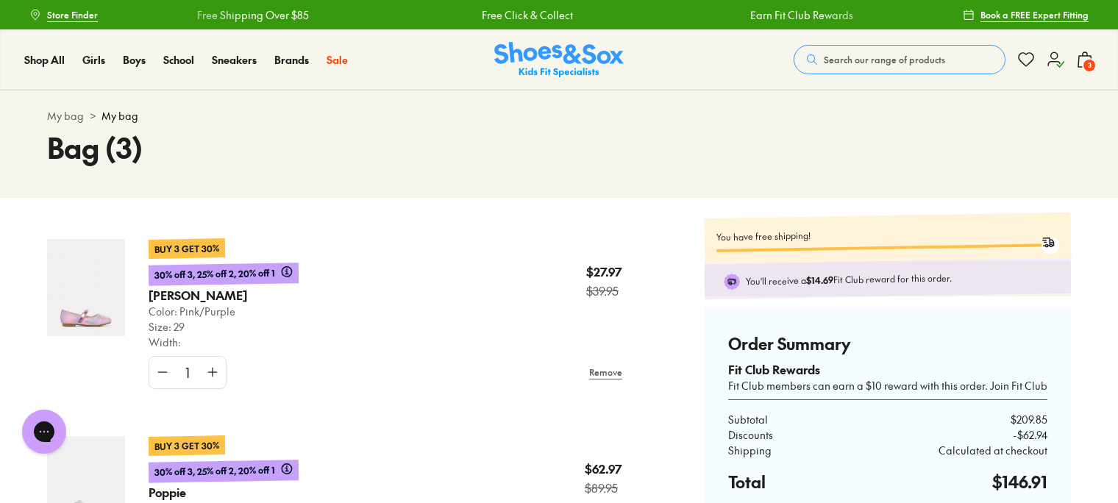
click at [1047, 65] on icon at bounding box center [1056, 60] width 18 height 18
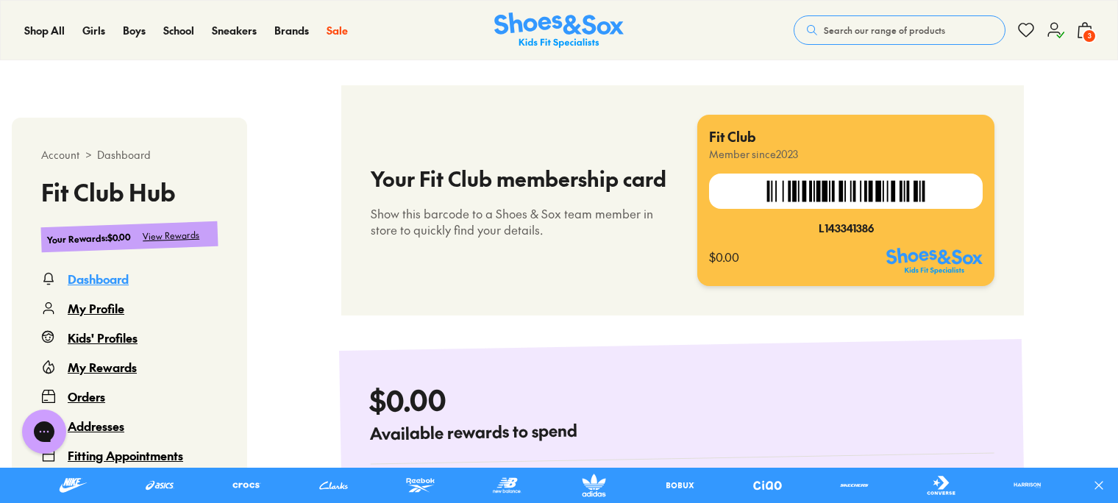
click at [124, 369] on div "My Rewards" at bounding box center [102, 367] width 69 height 18
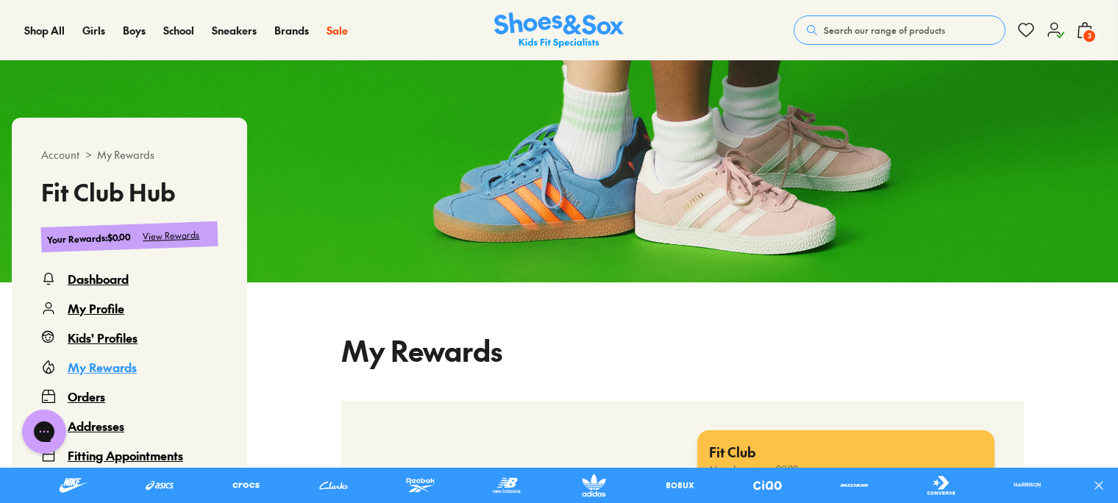
select select
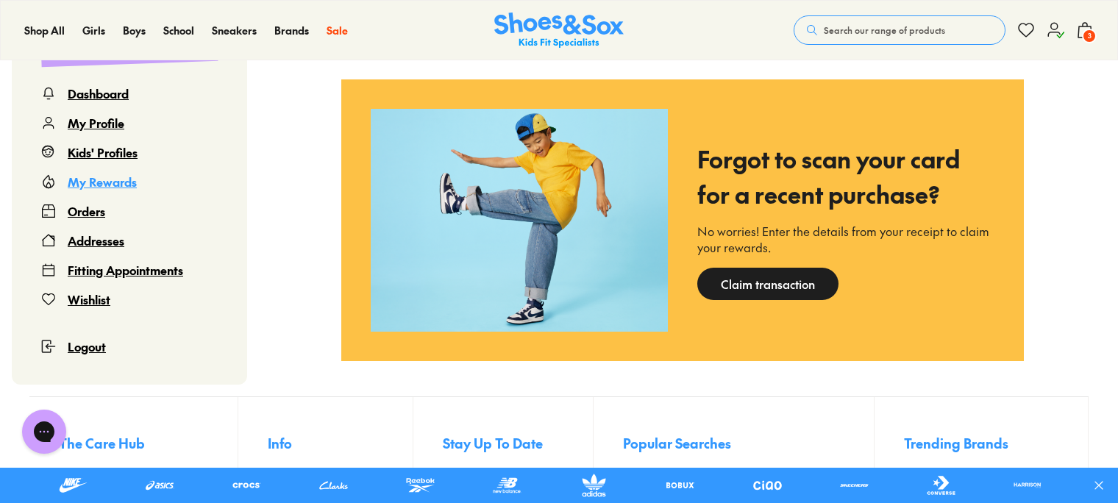
scroll to position [1365, 0]
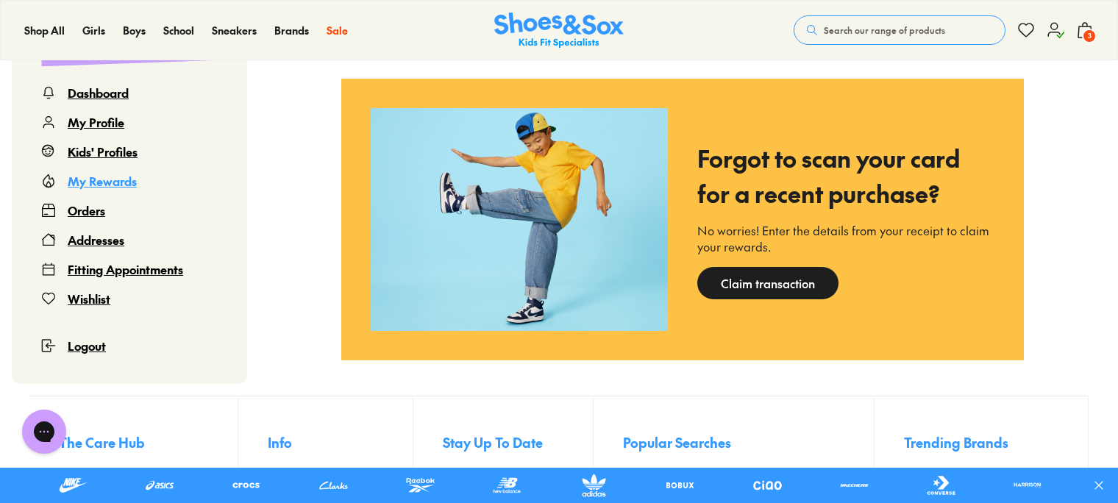
click at [1081, 37] on use at bounding box center [1084, 30] width 13 height 15
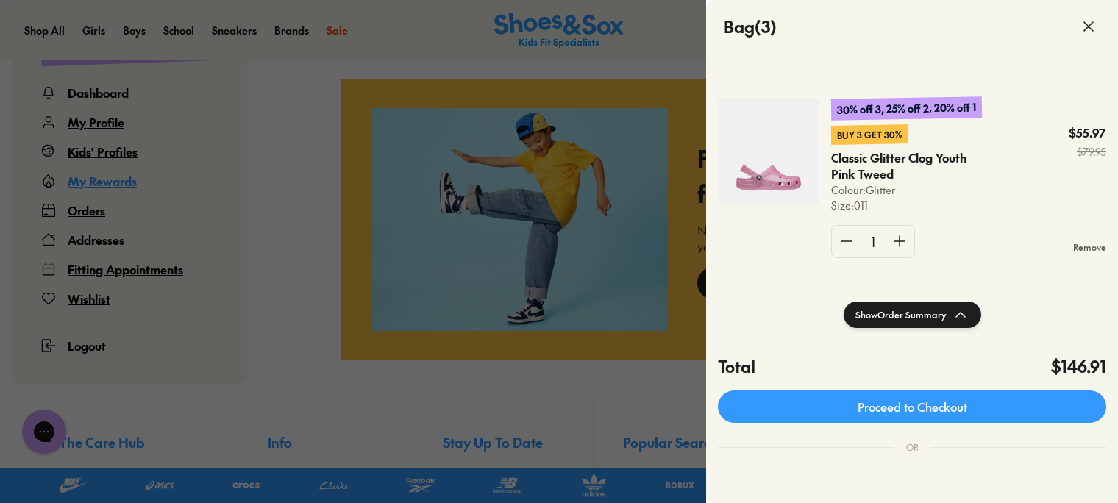
scroll to position [127, 0]
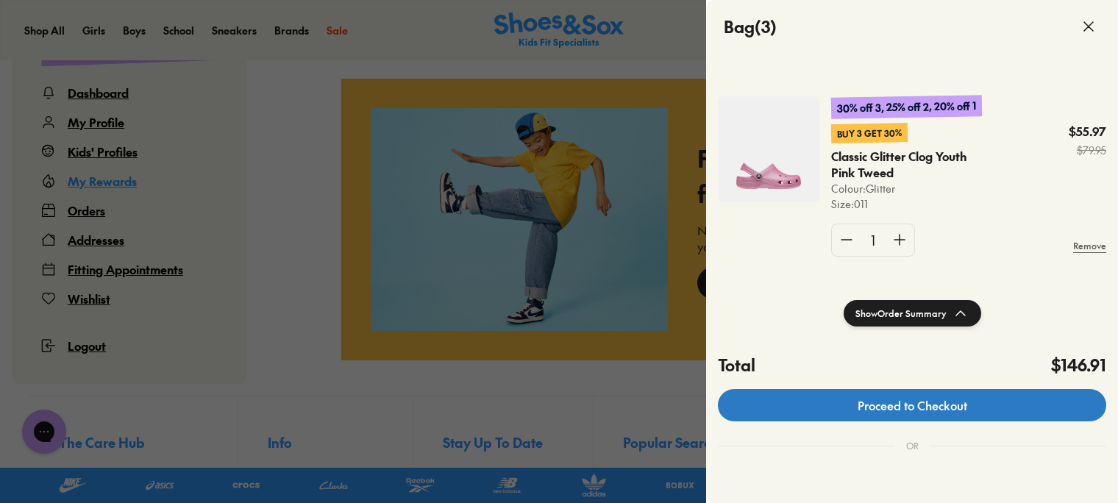
click at [982, 405] on link "Proceed to Checkout" at bounding box center [912, 405] width 388 height 32
